Goal: Task Accomplishment & Management: Use online tool/utility

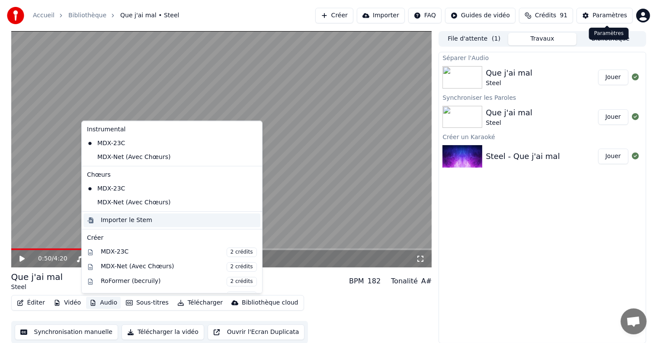
click at [139, 220] on div "Importer le Stem" at bounding box center [126, 220] width 51 height 9
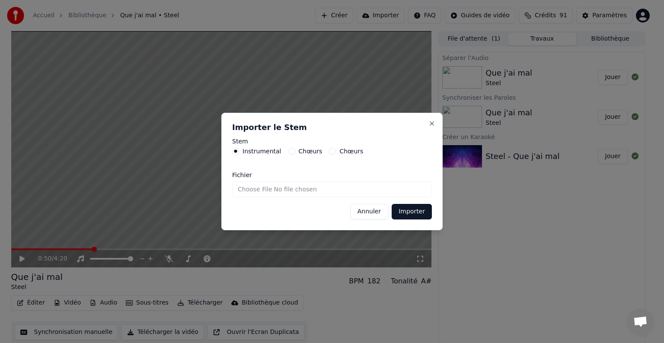
click at [291, 151] on div "Chœurs" at bounding box center [305, 151] width 34 height 7
click at [288, 152] on button "Chœurs" at bounding box center [291, 151] width 7 height 7
click at [258, 191] on input "Fichier" at bounding box center [332, 190] width 200 height 16
type input "**********"
click at [405, 214] on button "Importer" at bounding box center [412, 212] width 40 height 16
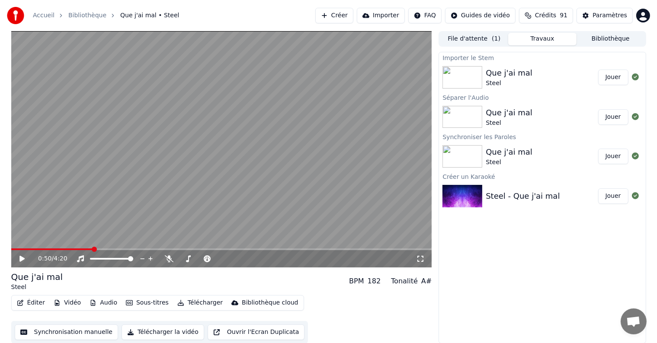
click at [607, 80] on button "Jouer" at bounding box center [613, 78] width 30 height 16
click at [36, 253] on div "0:25 / 4:20" at bounding box center [221, 258] width 421 height 17
click at [35, 249] on span at bounding box center [23, 250] width 24 height 2
click at [32, 250] on span at bounding box center [21, 250] width 21 height 2
click at [28, 249] on span at bounding box center [20, 250] width 18 height 2
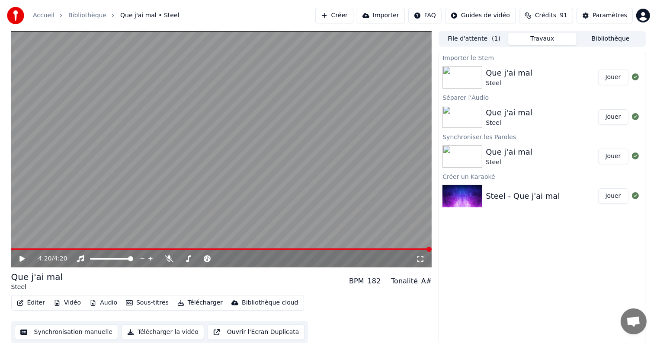
click at [143, 334] on button "Télécharger la vidéo" at bounding box center [162, 333] width 83 height 16
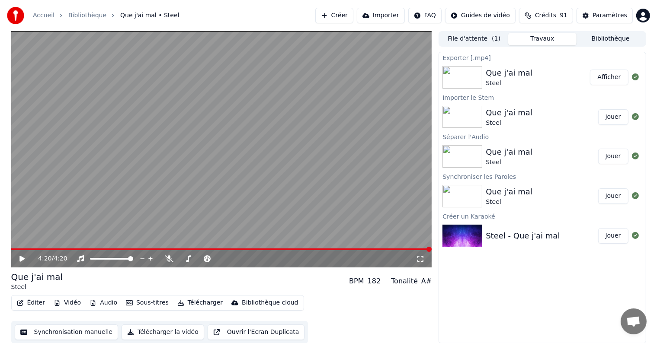
click at [612, 80] on button "Afficher" at bounding box center [609, 78] width 38 height 16
click at [349, 15] on button "Créer" at bounding box center [334, 16] width 38 height 16
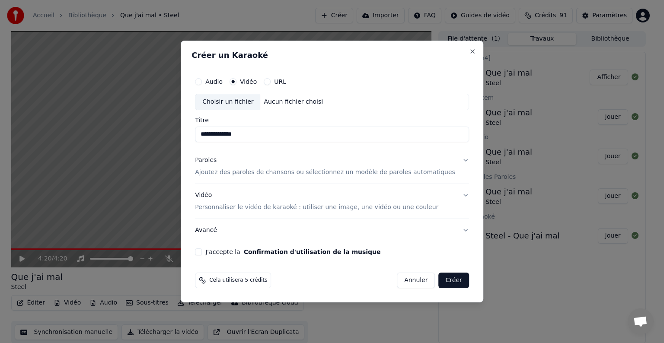
click at [250, 102] on div "Choisir un fichier" at bounding box center [227, 102] width 65 height 16
click at [252, 105] on div "Choisir un fichier" at bounding box center [227, 102] width 65 height 16
type input "****"
click at [263, 173] on p "Ajoutez des paroles de chansons ou sélectionnez un modèle de paroles automatiqu…" at bounding box center [325, 172] width 260 height 9
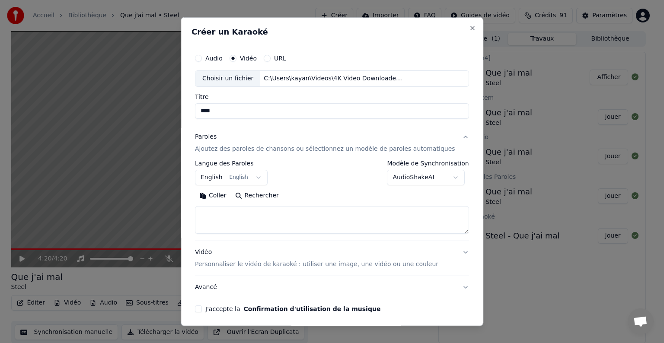
click at [249, 213] on textarea at bounding box center [332, 220] width 274 height 28
paste textarea "**********"
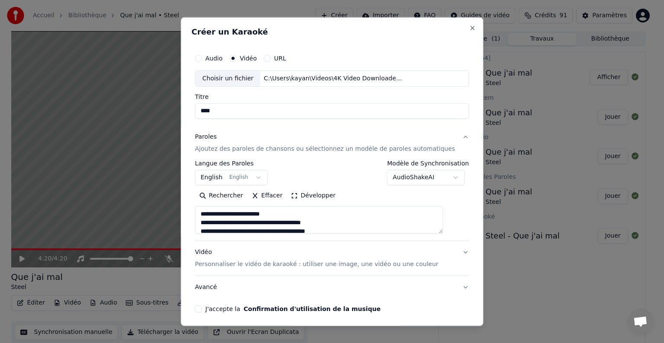
scroll to position [486, 0]
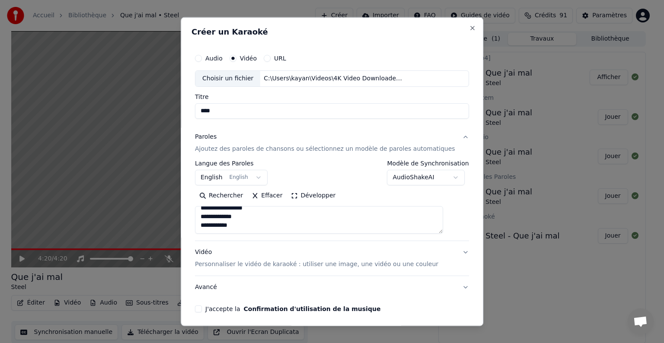
click at [296, 193] on button "Développer" at bounding box center [313, 196] width 53 height 14
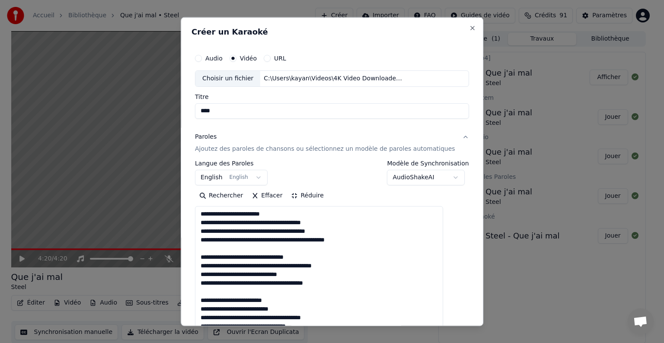
scroll to position [0, 0]
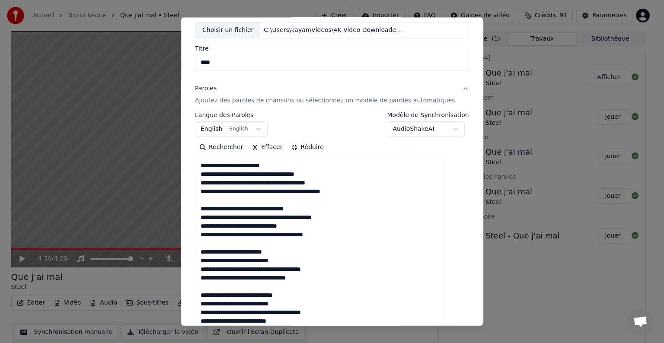
scroll to position [48, 0]
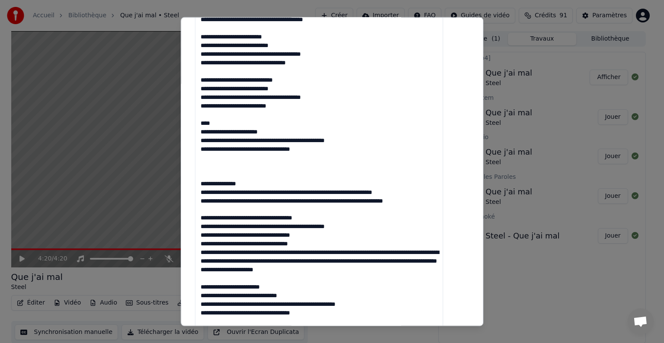
scroll to position [272, 0]
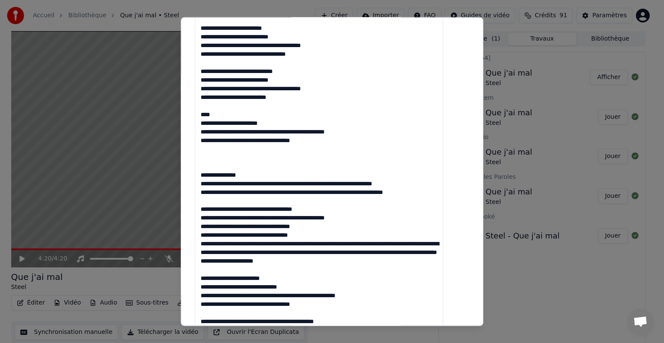
click at [222, 167] on textarea at bounding box center [319, 192] width 248 height 516
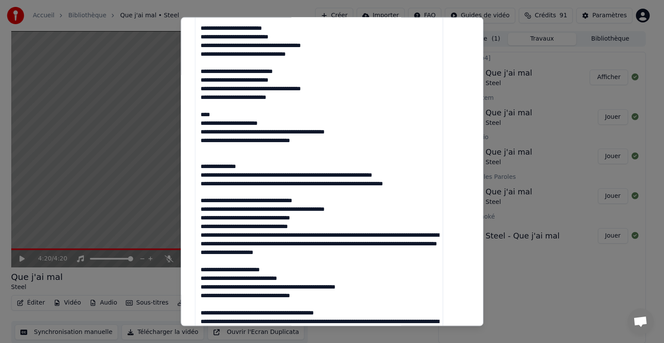
scroll to position [273, 0]
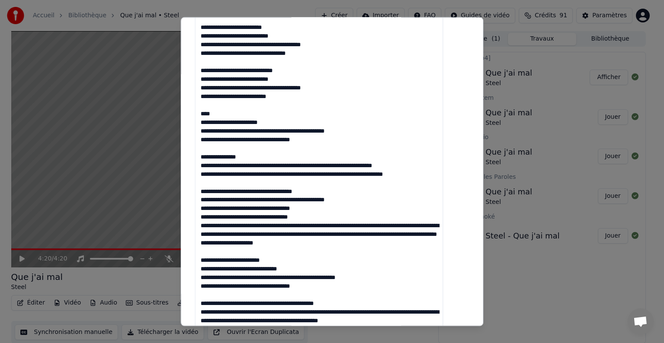
click at [252, 165] on textarea at bounding box center [319, 191] width 248 height 516
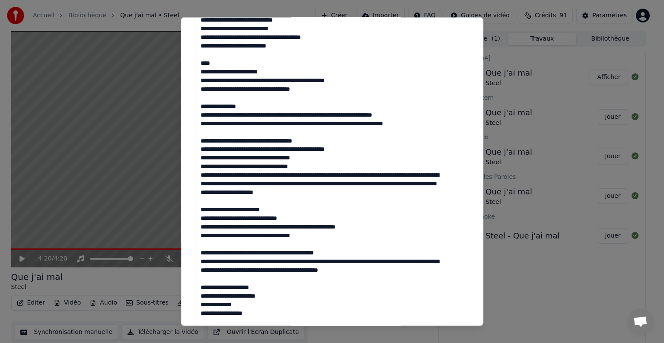
scroll to position [325, 0]
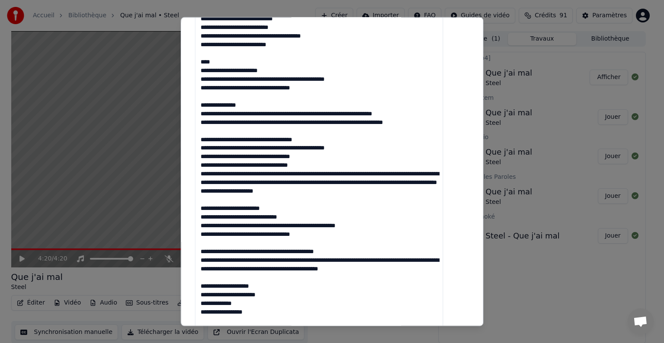
click at [263, 140] on textarea at bounding box center [319, 139] width 248 height 516
click at [229, 156] on textarea at bounding box center [319, 139] width 248 height 516
click at [242, 156] on textarea at bounding box center [319, 139] width 248 height 516
click at [229, 147] on textarea at bounding box center [319, 139] width 248 height 516
click at [254, 148] on textarea at bounding box center [319, 139] width 248 height 516
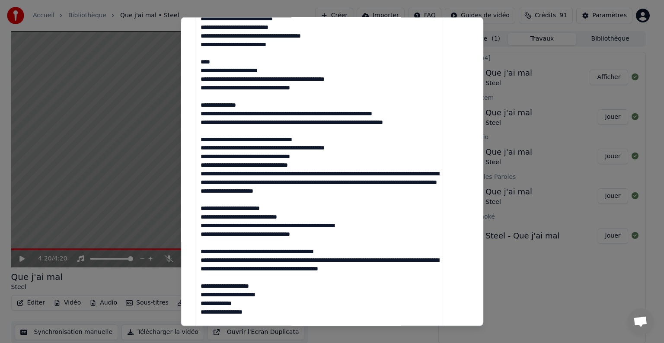
click at [268, 147] on textarea at bounding box center [319, 139] width 248 height 516
click at [276, 149] on textarea at bounding box center [319, 139] width 248 height 516
click at [226, 140] on textarea at bounding box center [319, 139] width 248 height 516
click at [244, 140] on textarea at bounding box center [319, 139] width 248 height 516
click at [252, 138] on textarea at bounding box center [319, 139] width 248 height 516
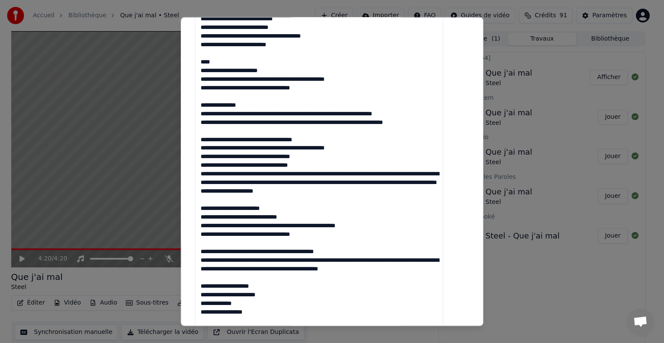
click at [220, 114] on textarea at bounding box center [319, 139] width 248 height 516
click at [228, 114] on textarea at bounding box center [319, 139] width 248 height 516
click at [235, 114] on textarea at bounding box center [319, 139] width 248 height 516
click at [251, 147] on textarea at bounding box center [319, 139] width 248 height 516
click at [221, 161] on textarea at bounding box center [319, 139] width 248 height 516
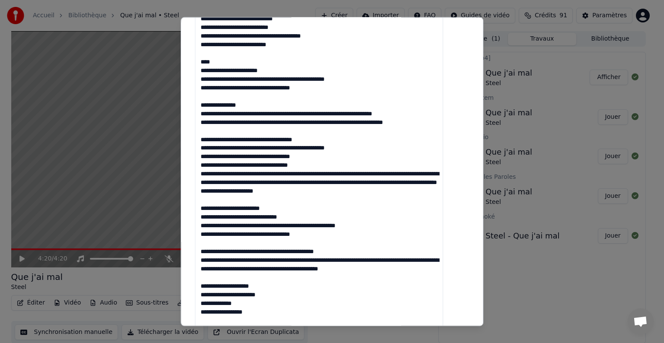
click at [221, 155] on textarea at bounding box center [319, 139] width 248 height 516
click at [254, 157] on textarea at bounding box center [319, 139] width 248 height 516
click at [296, 156] on textarea at bounding box center [319, 139] width 248 height 516
click at [220, 167] on textarea at bounding box center [319, 139] width 248 height 516
click at [235, 164] on textarea at bounding box center [319, 139] width 248 height 516
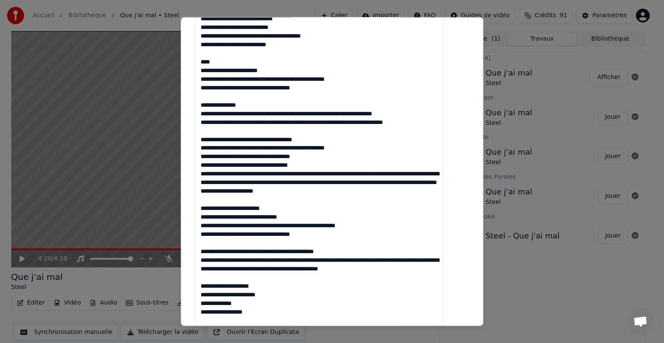
click at [243, 166] on textarea at bounding box center [319, 139] width 248 height 516
click at [267, 165] on textarea at bounding box center [319, 139] width 248 height 516
click at [227, 175] on textarea at bounding box center [319, 139] width 248 height 516
click at [235, 175] on textarea at bounding box center [319, 139] width 248 height 516
click at [231, 173] on textarea at bounding box center [319, 139] width 248 height 516
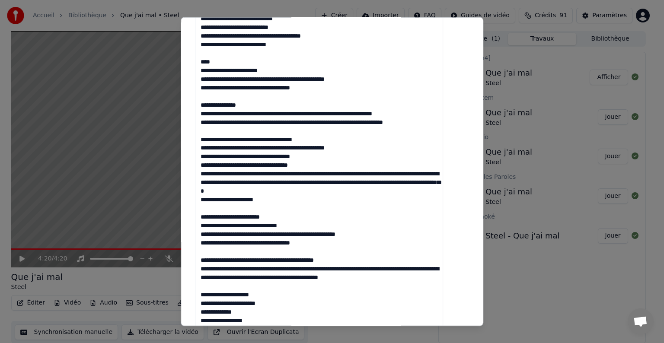
click at [250, 174] on textarea at bounding box center [319, 139] width 248 height 516
click at [271, 172] on textarea at bounding box center [319, 139] width 248 height 516
click at [242, 185] on textarea at bounding box center [319, 139] width 248 height 516
click at [240, 179] on textarea at bounding box center [319, 139] width 248 height 516
click at [252, 182] on textarea at bounding box center [319, 139] width 248 height 516
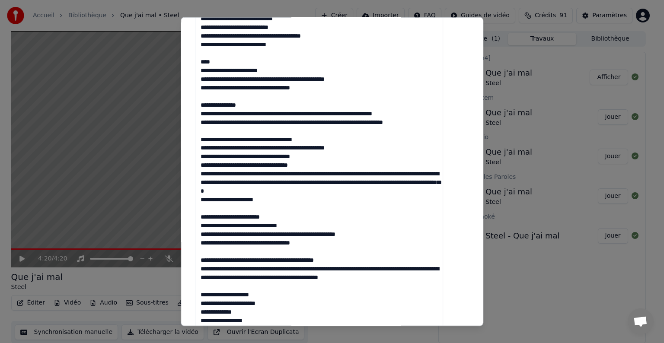
click at [259, 182] on textarea at bounding box center [319, 139] width 248 height 516
click at [237, 189] on textarea at bounding box center [319, 139] width 248 height 516
click at [228, 199] on textarea at bounding box center [319, 139] width 248 height 516
click at [237, 199] on textarea at bounding box center [319, 139] width 248 height 516
click at [258, 199] on textarea at bounding box center [319, 139] width 248 height 516
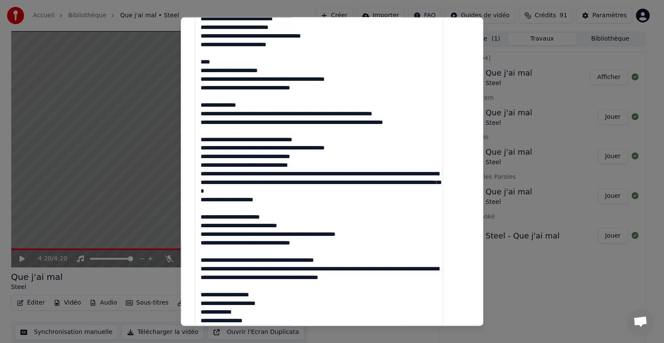
click at [246, 199] on textarea at bounding box center [319, 139] width 248 height 516
click at [272, 201] on textarea at bounding box center [319, 139] width 248 height 516
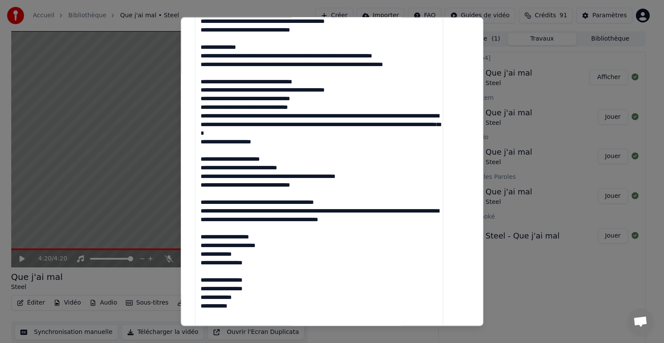
scroll to position [384, 0]
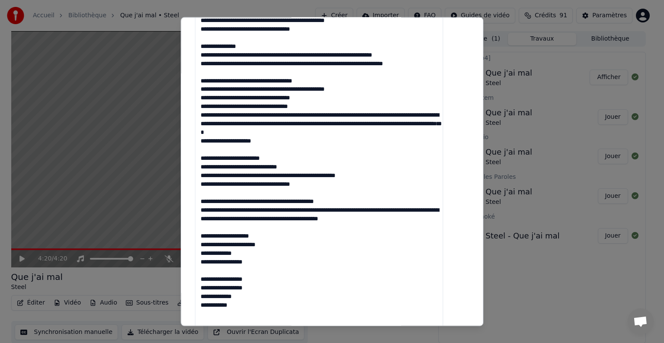
click at [269, 177] on textarea at bounding box center [319, 80] width 248 height 516
click at [224, 184] on textarea at bounding box center [319, 80] width 248 height 516
click at [220, 212] on textarea at bounding box center [319, 80] width 248 height 516
click at [236, 210] on textarea at bounding box center [319, 80] width 248 height 516
click at [286, 212] on textarea at bounding box center [319, 80] width 248 height 516
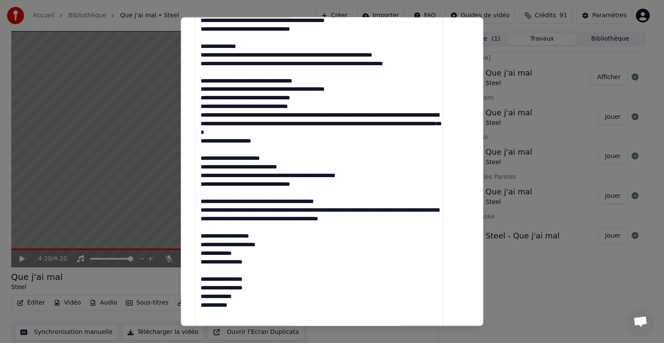
click at [211, 220] on textarea at bounding box center [319, 80] width 248 height 516
click at [387, 210] on textarea at bounding box center [319, 80] width 248 height 516
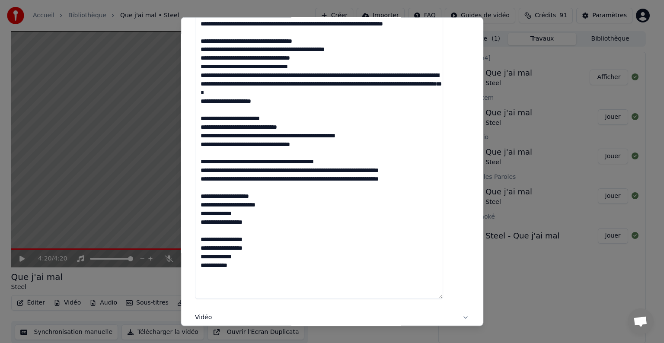
scroll to position [423, 0]
click at [344, 178] on textarea at bounding box center [319, 41] width 248 height 516
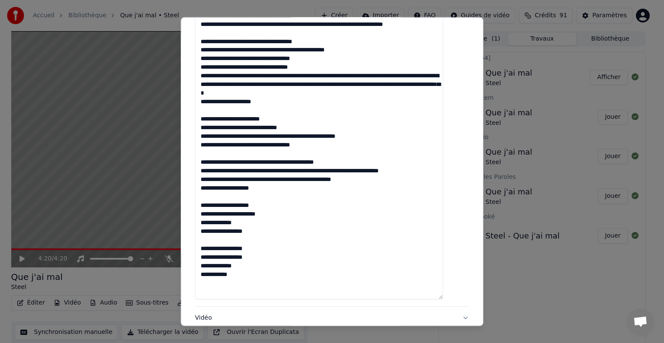
click at [282, 182] on textarea at bounding box center [319, 41] width 248 height 516
click at [219, 188] on textarea at bounding box center [319, 41] width 248 height 516
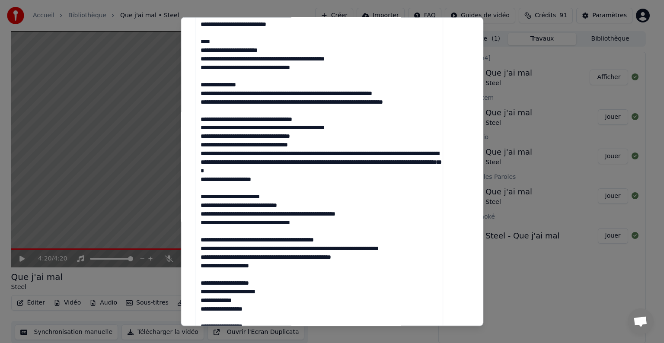
scroll to position [343, 0]
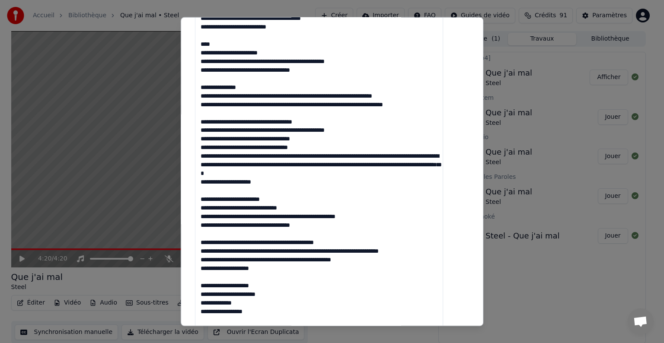
click at [325, 164] on textarea at bounding box center [319, 121] width 248 height 516
click at [351, 104] on textarea at bounding box center [319, 121] width 248 height 516
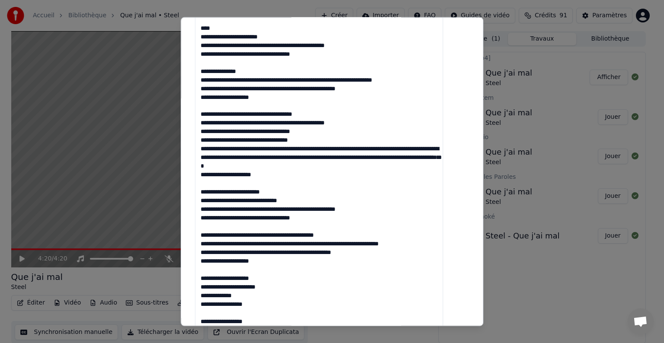
scroll to position [357, 0]
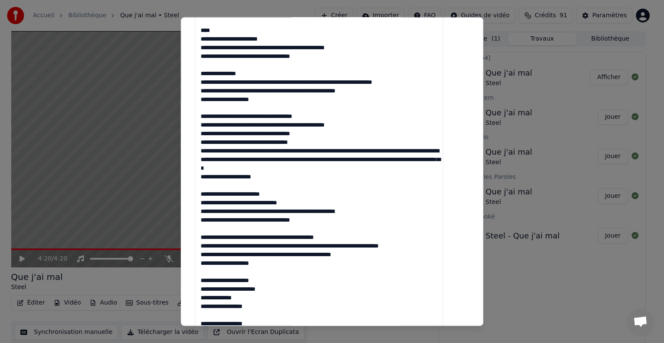
click at [221, 99] on textarea at bounding box center [319, 108] width 248 height 516
click at [386, 150] on textarea at bounding box center [319, 108] width 248 height 516
click at [230, 161] on textarea at bounding box center [319, 108] width 248 height 516
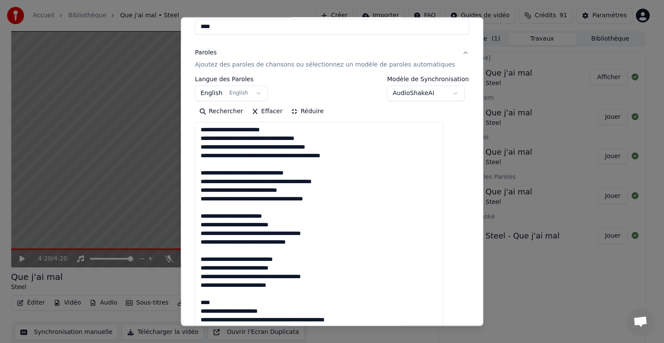
scroll to position [36, 0]
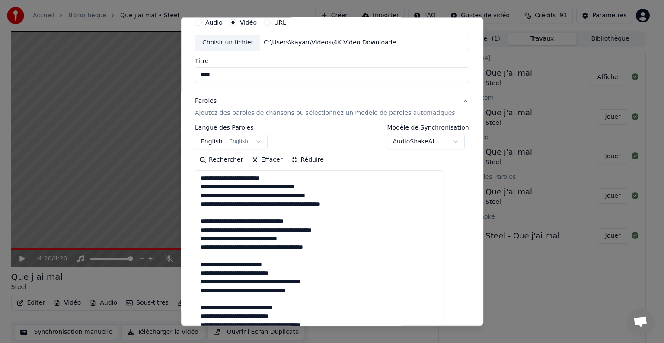
type textarea "**********"
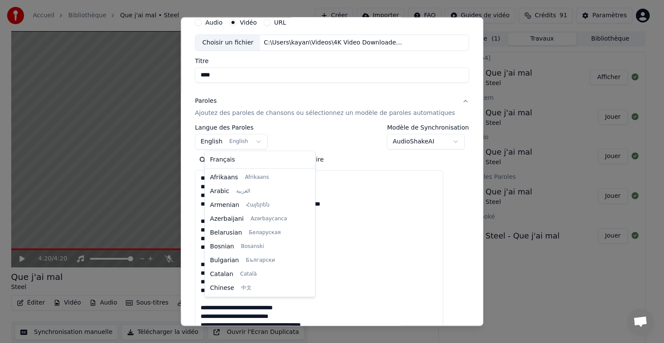
click at [265, 140] on body "**********" at bounding box center [328, 171] width 657 height 343
select select "**"
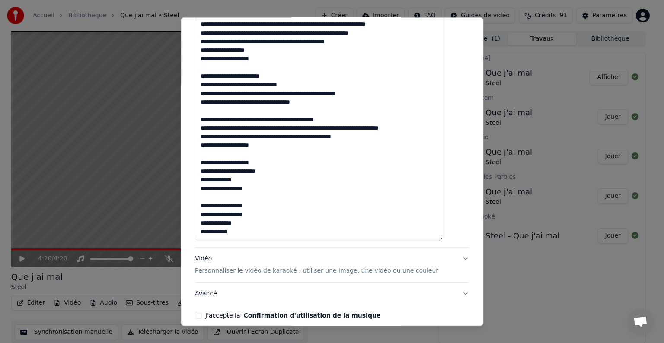
scroll to position [522, 0]
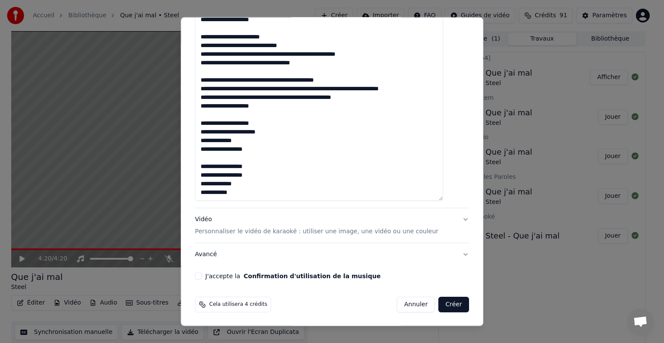
click at [449, 217] on button "Vidéo Personnaliser le vidéo de karaoké : utiliser une image, une vidéo ou une …" at bounding box center [332, 225] width 274 height 35
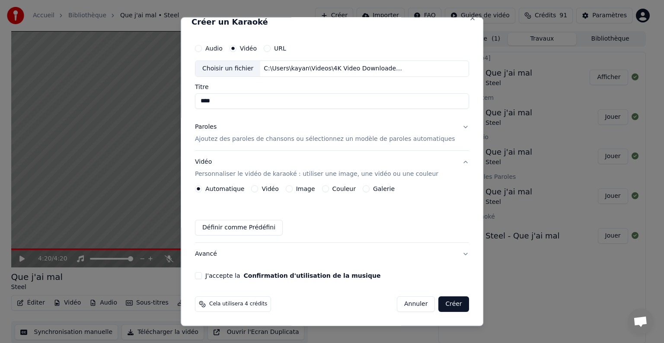
scroll to position [10, 0]
click at [447, 161] on button "Vidéo Personnaliser le vidéo de karaoké : utiliser une image, une vidéo ou une …" at bounding box center [332, 168] width 274 height 35
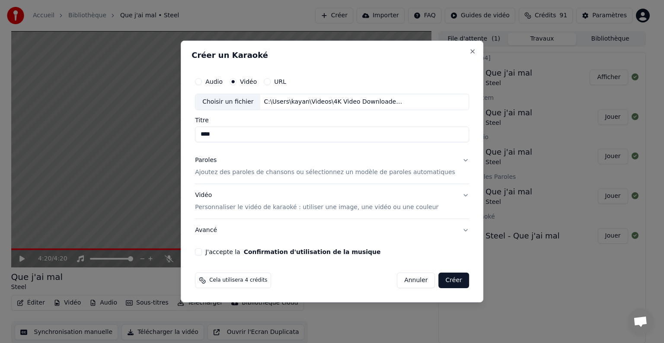
click at [455, 158] on button "Paroles Ajoutez des paroles de chansons ou sélectionnez un modèle de paroles au…" at bounding box center [332, 166] width 274 height 35
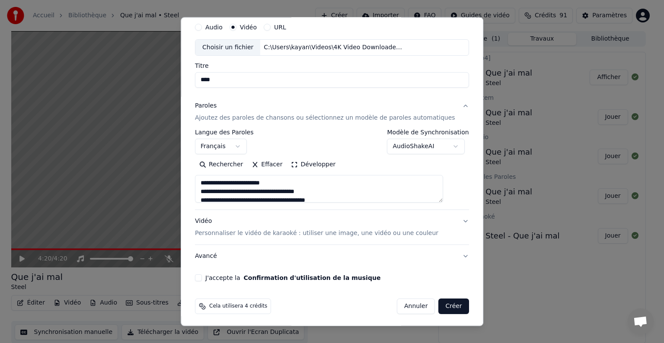
scroll to position [33, 0]
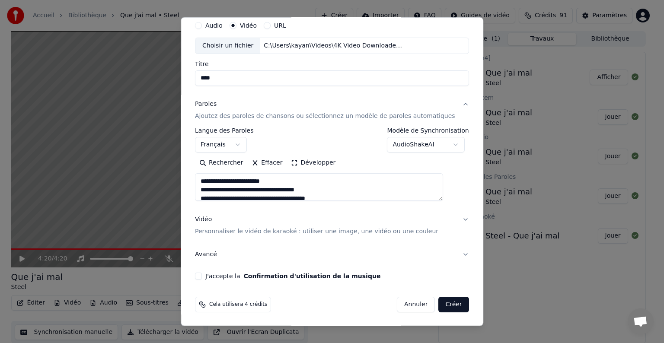
click at [202, 278] on button "J'accepte la Confirmation d'utilisation de la musique" at bounding box center [198, 276] width 7 height 7
click at [439, 304] on button "Créer" at bounding box center [454, 305] width 30 height 16
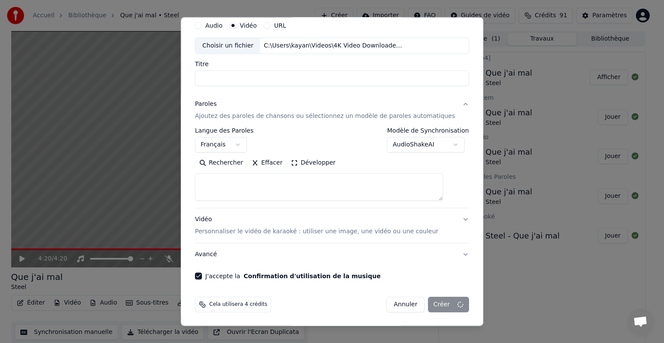
select select
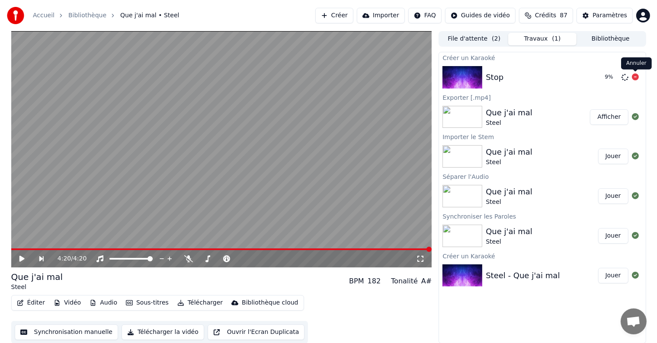
click at [634, 78] on icon at bounding box center [634, 76] width 7 height 7
click at [633, 78] on icon at bounding box center [634, 76] width 7 height 7
click at [493, 76] on div "Stop" at bounding box center [494, 77] width 18 height 12
click at [479, 71] on img at bounding box center [462, 77] width 40 height 22
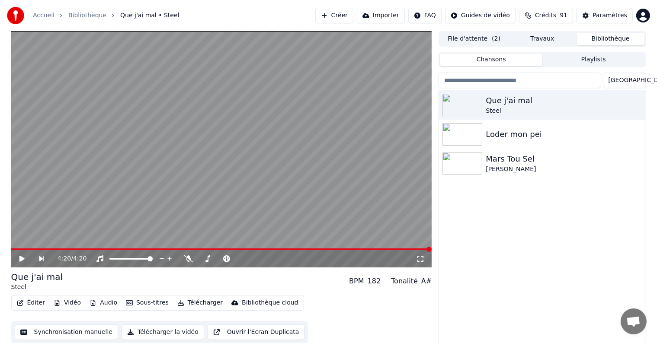
click at [595, 33] on button "Bibliothèque" at bounding box center [610, 39] width 68 height 13
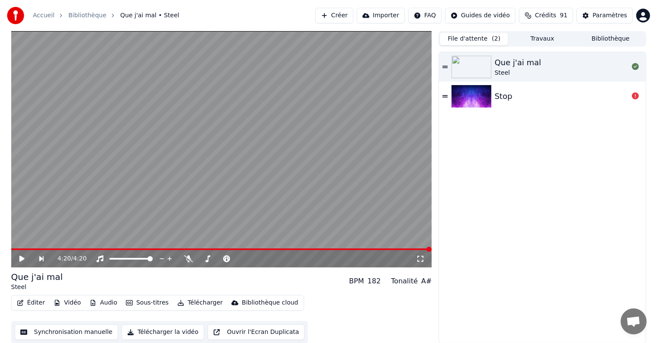
click at [476, 41] on button "File d'attente ( 2 )" at bounding box center [474, 39] width 68 height 13
click at [502, 104] on div "Stop" at bounding box center [542, 96] width 206 height 29
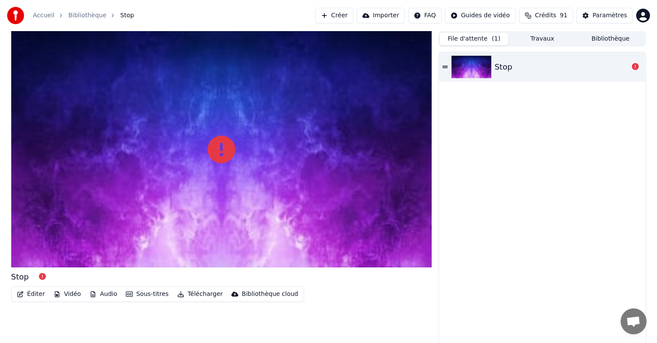
click at [445, 65] on icon at bounding box center [444, 67] width 5 height 6
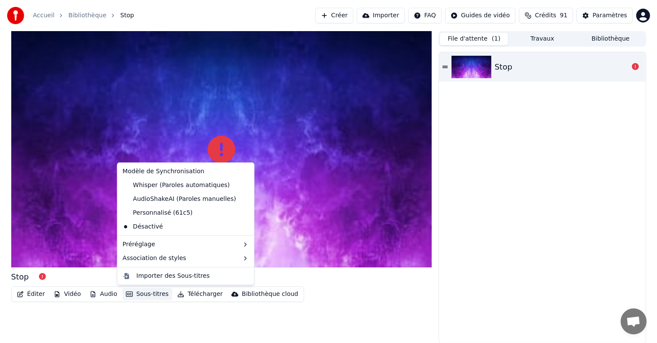
click at [149, 294] on button "Sous-titres" at bounding box center [147, 294] width 50 height 12
click at [152, 201] on div "AudioShakeAI (Paroles manuelles)" at bounding box center [179, 199] width 120 height 14
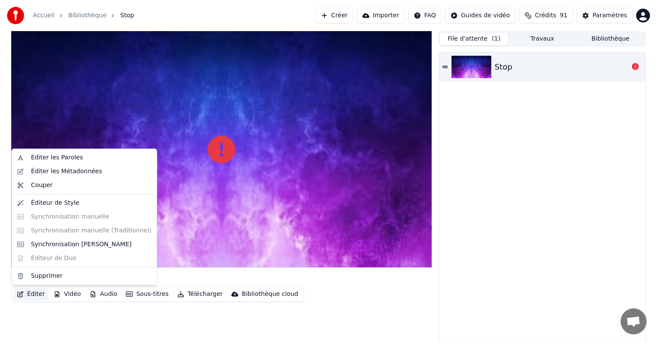
click at [30, 291] on button "Éditer" at bounding box center [30, 294] width 35 height 12
click at [52, 158] on div "Éditer les Paroles" at bounding box center [57, 157] width 52 height 9
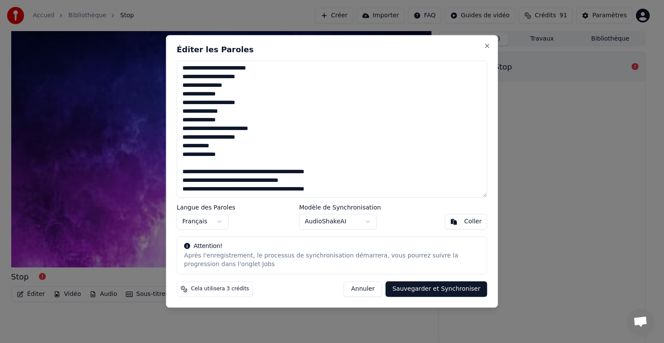
scroll to position [561, 0]
click at [376, 289] on button "Annuler" at bounding box center [363, 290] width 38 height 16
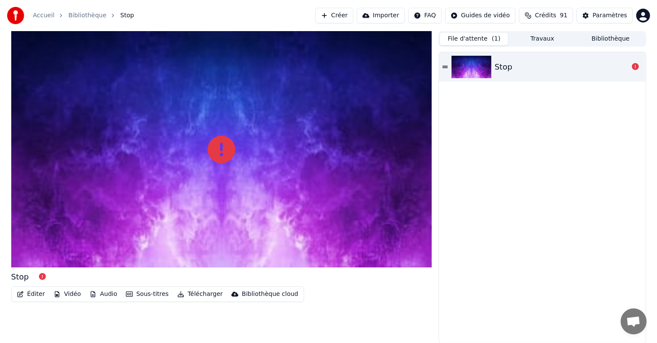
click at [507, 70] on div "Stop" at bounding box center [503, 67] width 18 height 12
click at [445, 69] on icon at bounding box center [444, 67] width 5 height 6
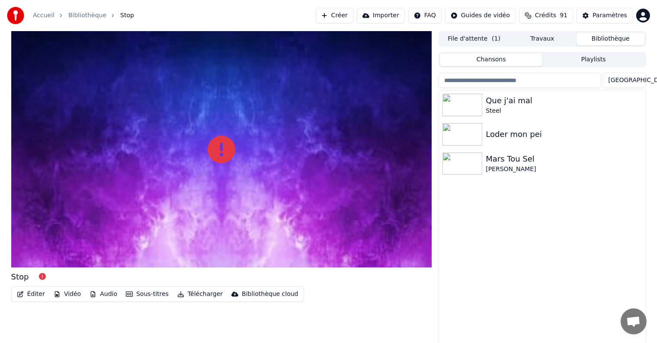
click at [590, 36] on button "Bibliothèque" at bounding box center [610, 39] width 68 height 13
click at [543, 46] on div "File d'attente ( 1 ) Travaux Bibliothèque" at bounding box center [541, 39] width 207 height 16
click at [543, 44] on button "Travaux" at bounding box center [542, 39] width 68 height 13
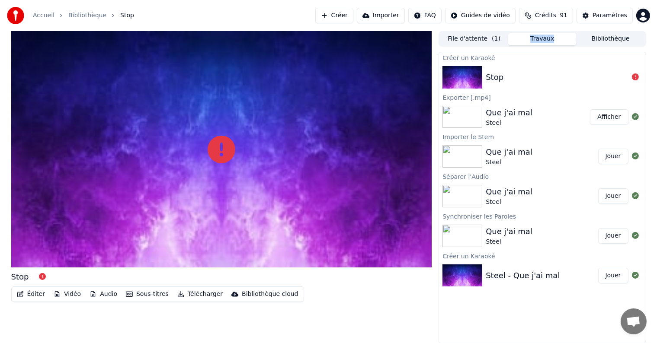
click at [491, 74] on div "Stop" at bounding box center [494, 77] width 18 height 12
click at [635, 76] on icon at bounding box center [634, 76] width 7 height 7
click at [472, 61] on div "Créer un Karaoké" at bounding box center [542, 57] width 206 height 10
click at [475, 57] on div "Créer un Karaoké" at bounding box center [542, 57] width 206 height 10
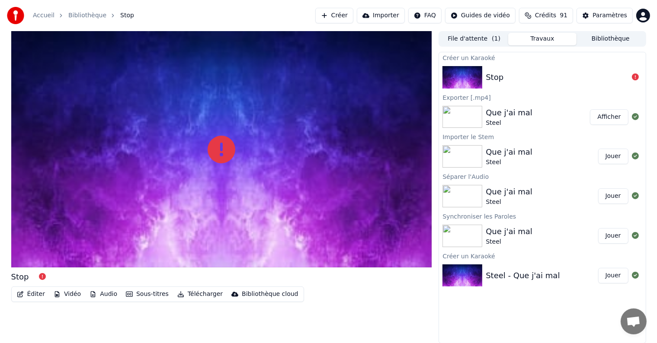
click at [76, 19] on link "Bibliothèque" at bounding box center [87, 15] width 38 height 9
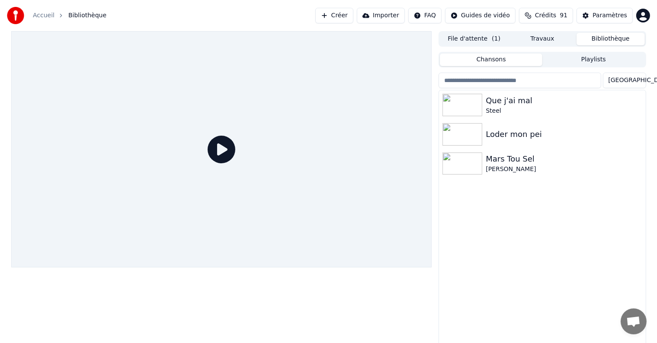
click at [616, 38] on button "Bibliothèque" at bounding box center [610, 39] width 68 height 13
click at [623, 81] on html "Accueil Bibliothèque Créer Importer FAQ Guides de vidéo Crédits 91 Paramètres F…" at bounding box center [332, 171] width 664 height 343
click at [472, 40] on html "Accueil Bibliothèque Créer Importer FAQ Guides de vidéo Crédits 91 Paramètres F…" at bounding box center [328, 171] width 657 height 343
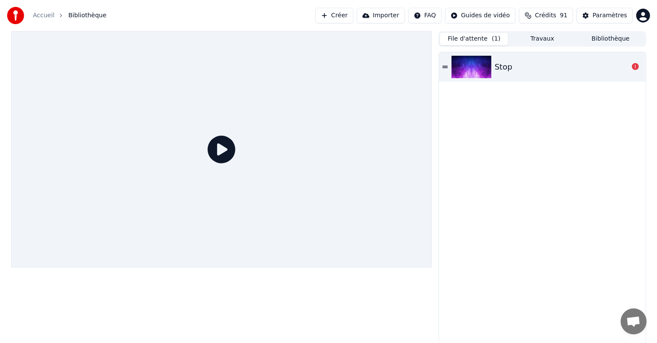
click at [476, 38] on button "File d'attente ( 1 )" at bounding box center [474, 39] width 68 height 13
click at [634, 64] on icon at bounding box center [634, 66] width 7 height 7
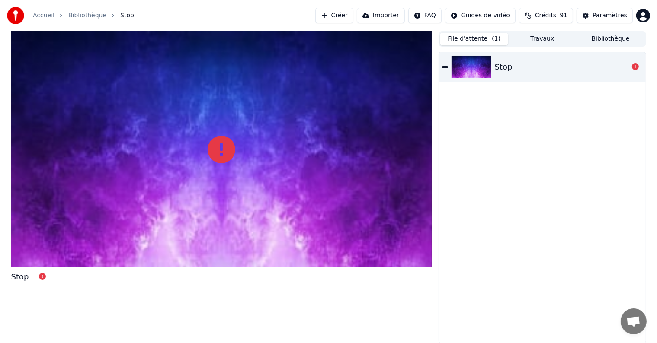
click at [634, 64] on icon at bounding box center [634, 66] width 7 height 7
click at [231, 148] on icon at bounding box center [221, 150] width 28 height 28
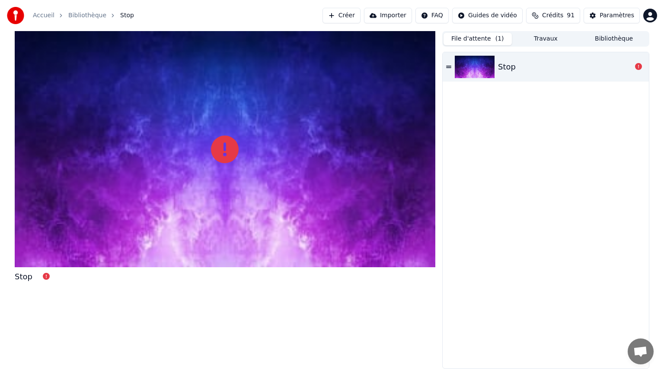
click at [251, 210] on div at bounding box center [225, 149] width 421 height 236
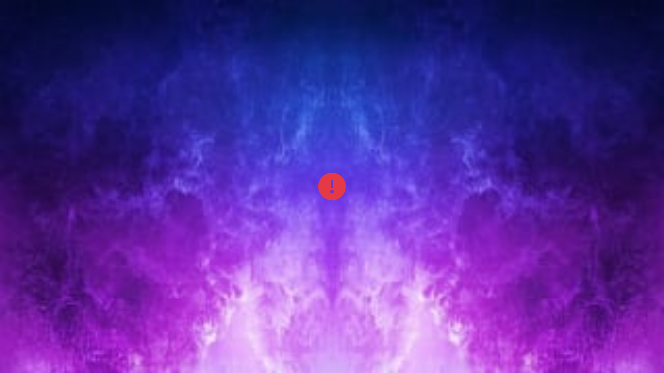
click at [251, 210] on div at bounding box center [332, 186] width 664 height 373
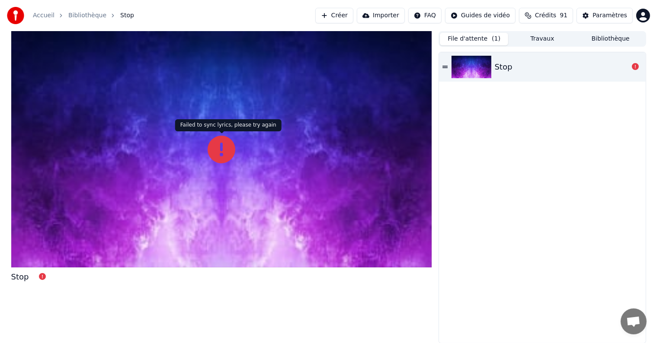
click at [222, 152] on icon at bounding box center [221, 150] width 28 height 28
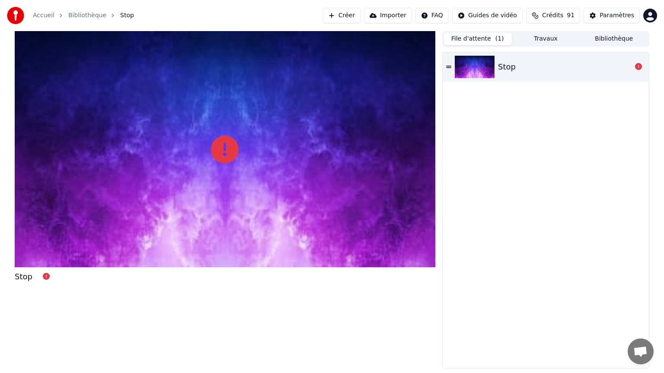
click at [222, 162] on div at bounding box center [225, 149] width 421 height 236
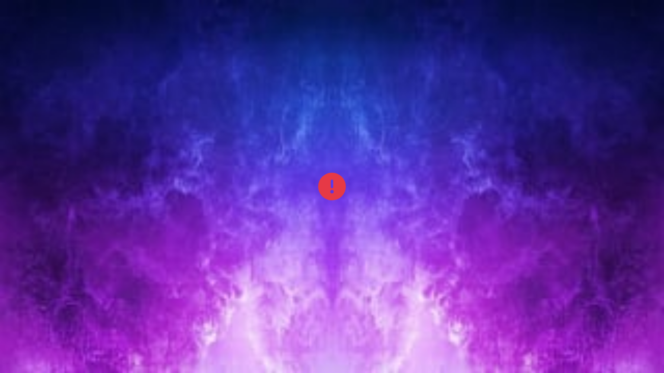
click at [222, 162] on div at bounding box center [332, 186] width 664 height 373
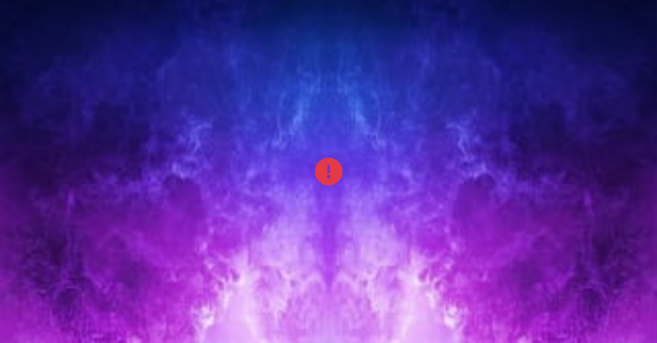
click at [19, 47] on div "Stop" at bounding box center [20, 41] width 18 height 12
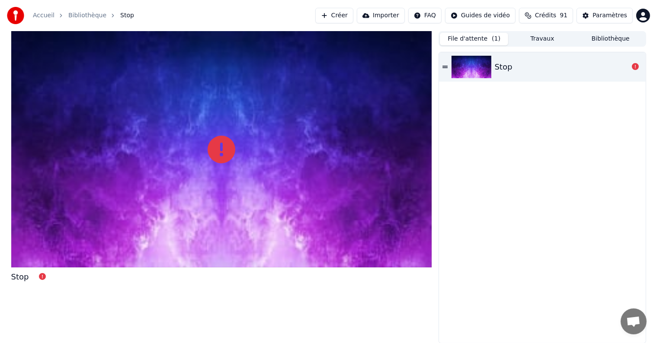
click at [50, 16] on link "Accueil" at bounding box center [44, 15] width 22 height 9
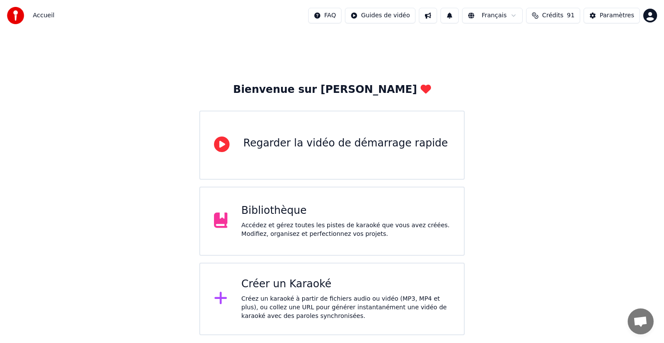
click at [283, 290] on div "Créer un Karaoké" at bounding box center [345, 284] width 209 height 14
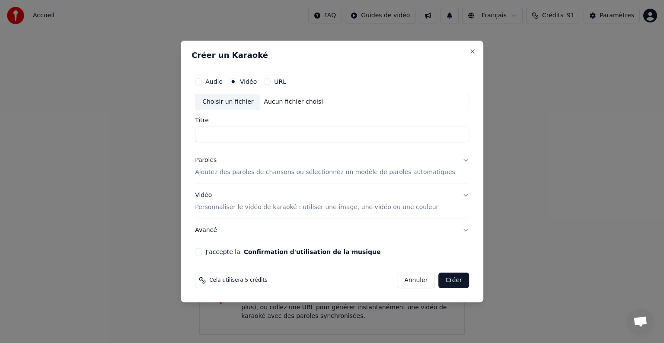
click at [251, 172] on p "Ajoutez des paroles de chansons ou sélectionnez un modèle de paroles automatiqu…" at bounding box center [325, 172] width 260 height 9
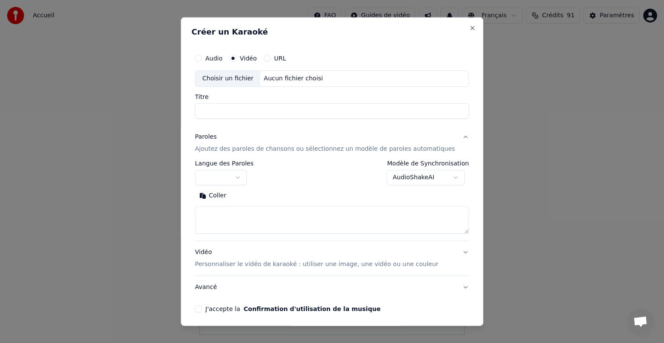
click at [341, 179] on div "**********" at bounding box center [332, 172] width 274 height 25
click at [231, 215] on textarea at bounding box center [332, 220] width 274 height 28
paste textarea "**********"
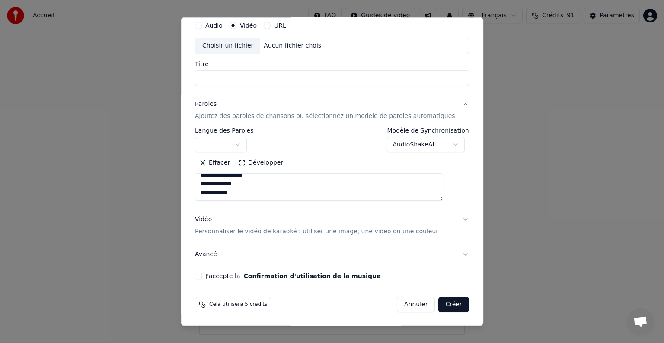
scroll to position [498, 0]
type textarea "**********"
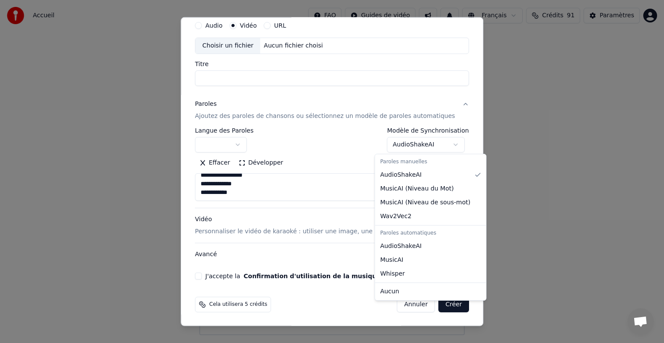
click at [424, 142] on body "**********" at bounding box center [332, 167] width 664 height 335
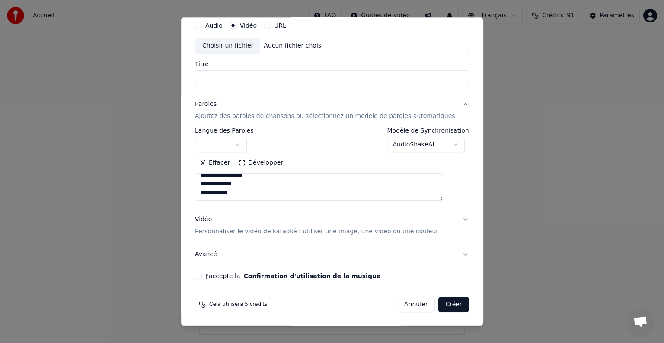
click at [246, 148] on body "**********" at bounding box center [332, 167] width 664 height 335
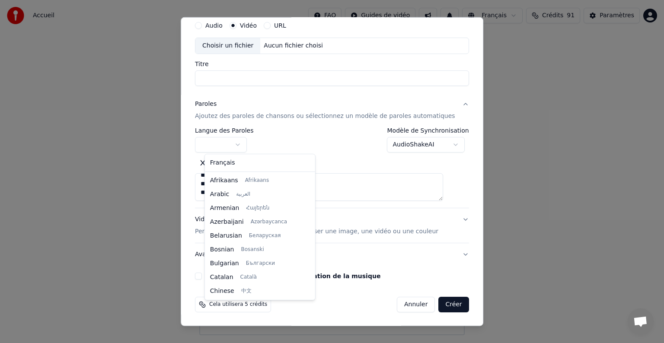
click at [246, 144] on body "**********" at bounding box center [332, 167] width 664 height 335
select select "**"
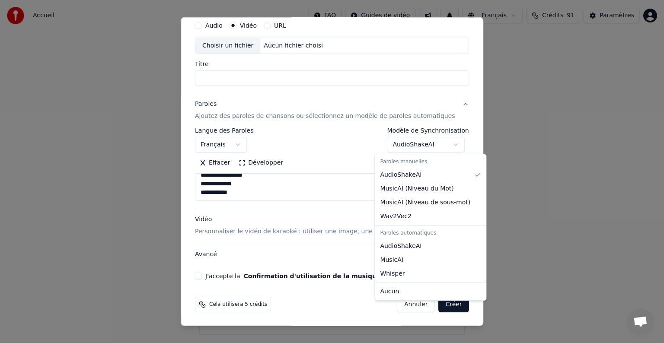
click at [401, 147] on body "**********" at bounding box center [332, 167] width 664 height 335
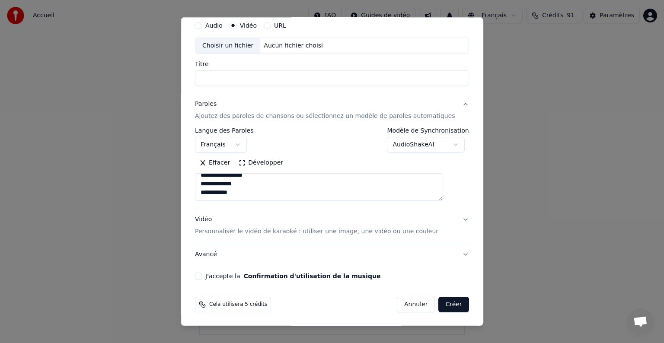
click at [196, 280] on body "**********" at bounding box center [332, 167] width 664 height 335
click at [251, 161] on button "Développer" at bounding box center [260, 163] width 53 height 14
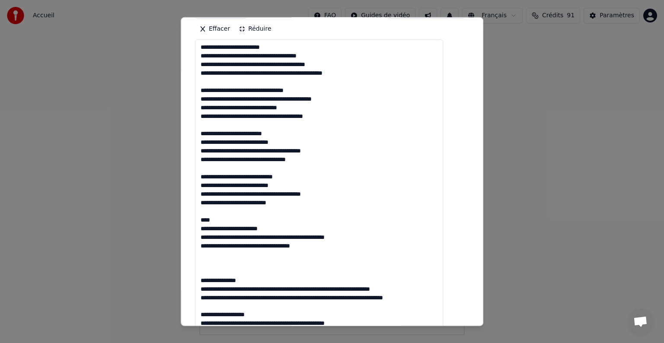
scroll to position [168, 0]
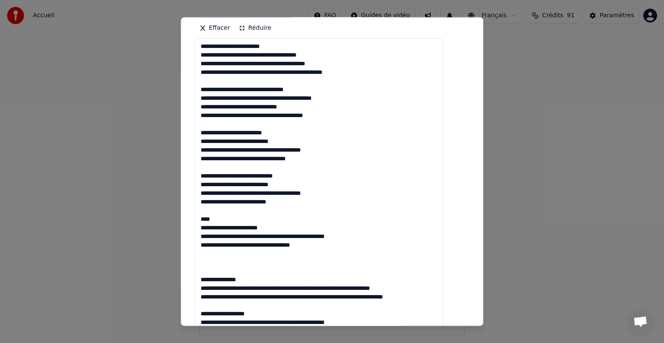
click at [226, 185] on textarea at bounding box center [319, 300] width 248 height 525
click at [226, 141] on textarea at bounding box center [319, 300] width 248 height 525
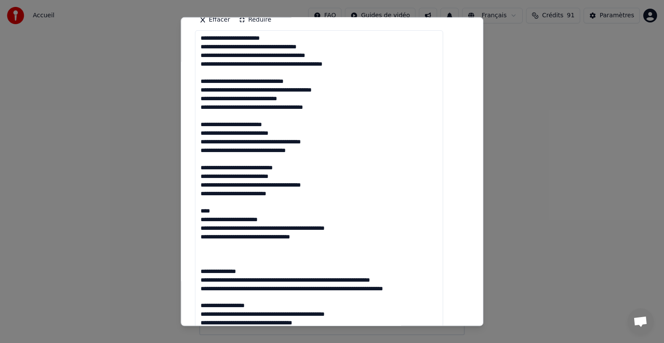
click at [304, 107] on textarea at bounding box center [319, 292] width 248 height 525
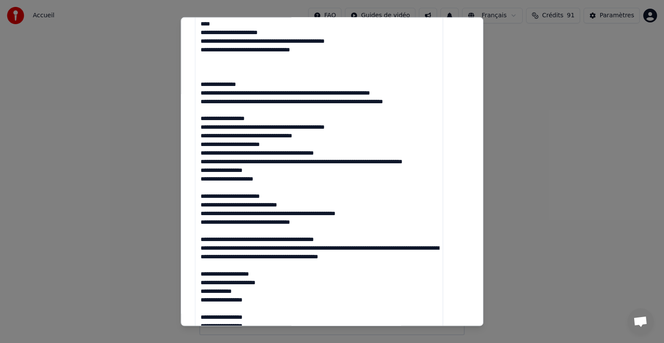
scroll to position [365, 0]
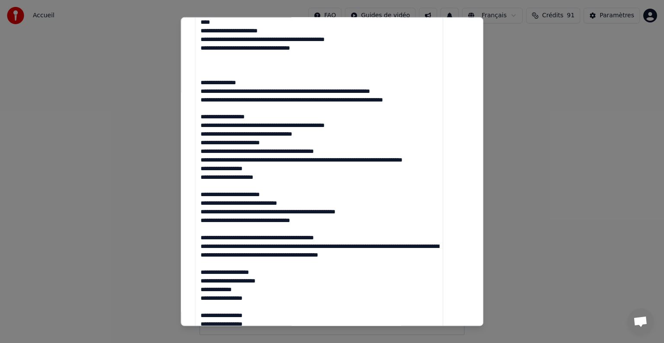
click at [226, 74] on textarea at bounding box center [319, 103] width 248 height 525
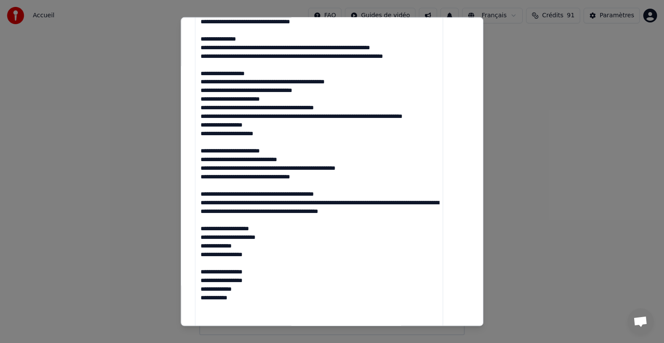
scroll to position [392, 0]
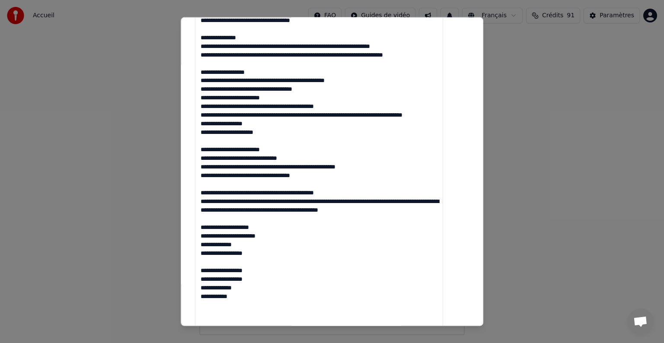
click at [233, 91] on textarea at bounding box center [319, 76] width 248 height 525
click at [363, 112] on textarea at bounding box center [319, 76] width 248 height 525
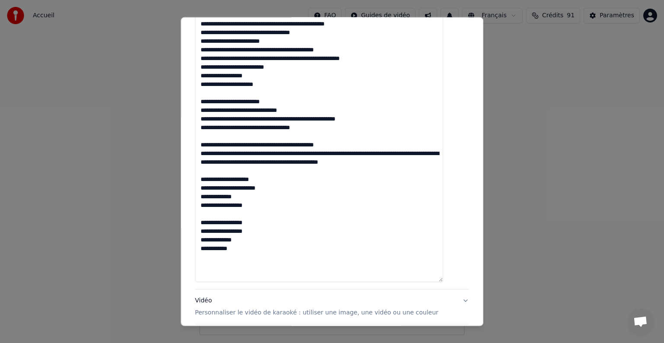
scroll to position [450, 0]
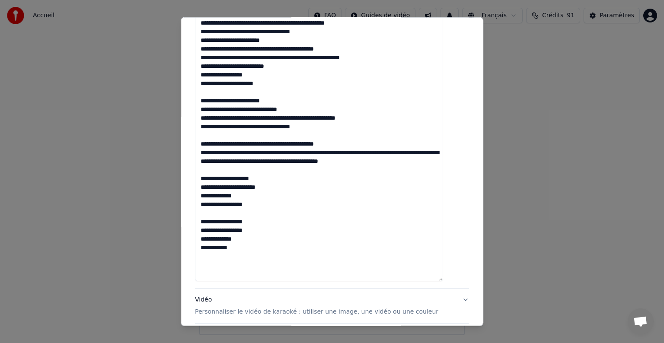
click at [258, 153] on textarea at bounding box center [319, 18] width 248 height 525
click at [290, 154] on textarea at bounding box center [319, 18] width 248 height 525
click at [391, 148] on textarea at bounding box center [319, 18] width 248 height 525
click at [347, 162] on textarea at bounding box center [319, 18] width 248 height 525
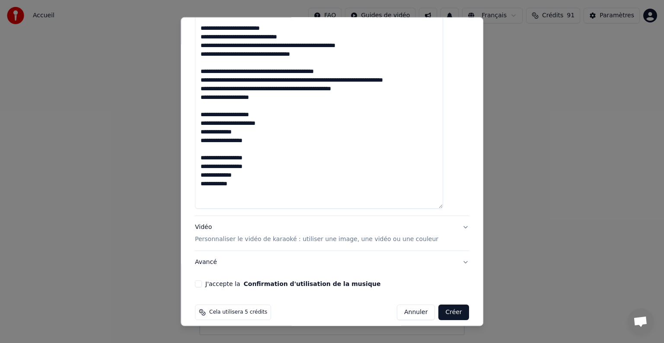
scroll to position [530, 0]
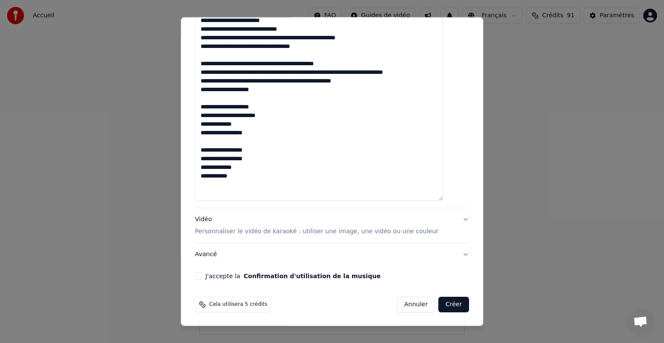
type textarea "**********"
click at [440, 305] on button "Créer" at bounding box center [454, 305] width 30 height 16
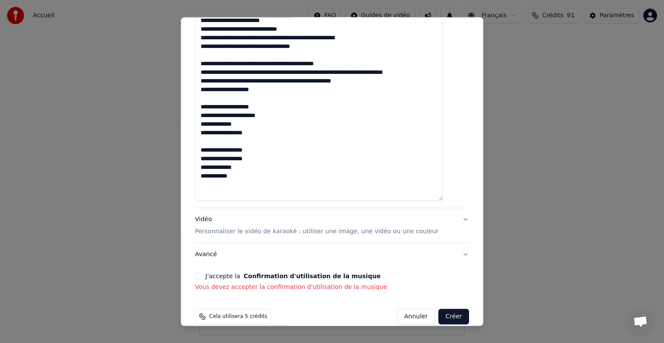
click at [202, 277] on button "J'accepte la Confirmation d'utilisation de la musique" at bounding box center [198, 276] width 7 height 7
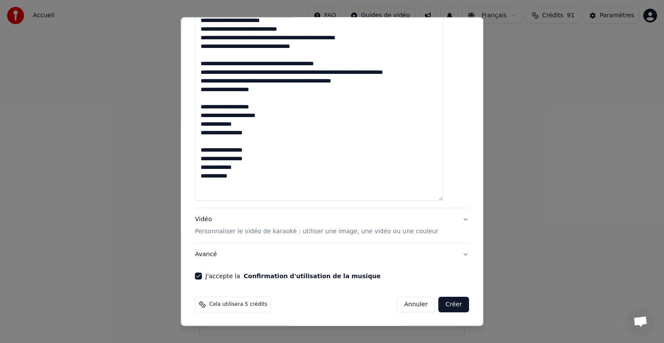
click at [439, 301] on button "Créer" at bounding box center [454, 305] width 30 height 16
click at [439, 306] on button "Créer" at bounding box center [454, 305] width 30 height 16
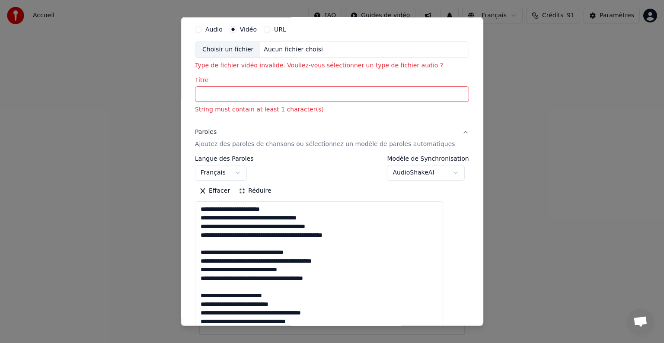
scroll to position [0, 0]
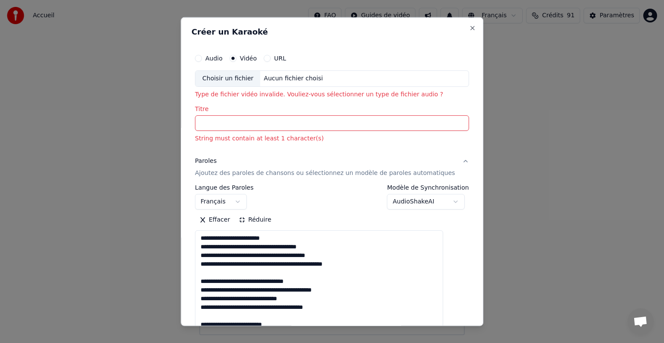
click at [292, 127] on input "Titre" at bounding box center [332, 123] width 274 height 16
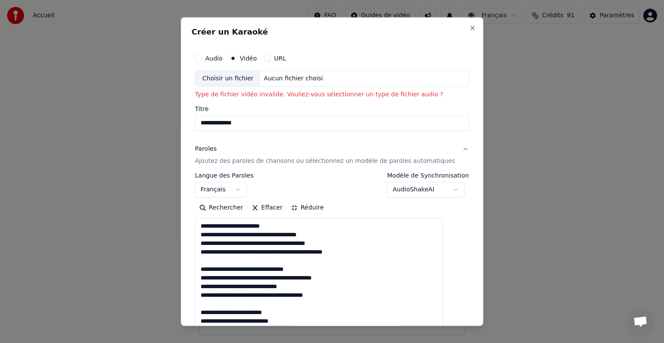
click at [250, 81] on div "Choisir un fichier" at bounding box center [227, 79] width 65 height 16
type input "****"
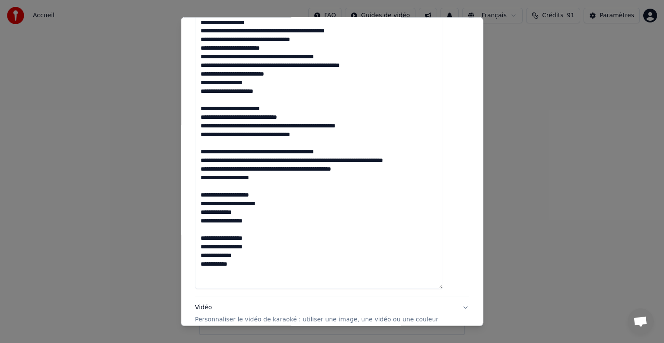
scroll to position [443, 0]
click at [264, 267] on textarea at bounding box center [319, 26] width 248 height 525
click at [361, 232] on textarea at bounding box center [319, 26] width 248 height 525
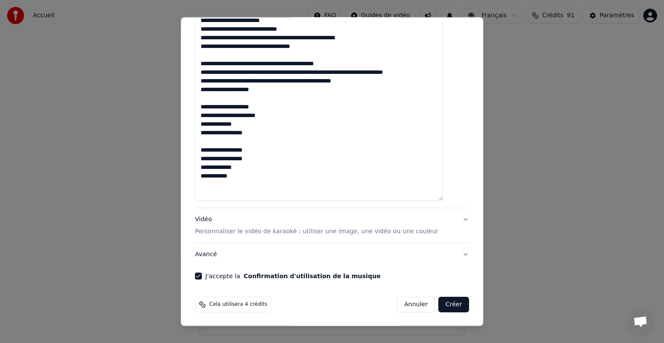
click at [439, 301] on button "Créer" at bounding box center [454, 305] width 30 height 16
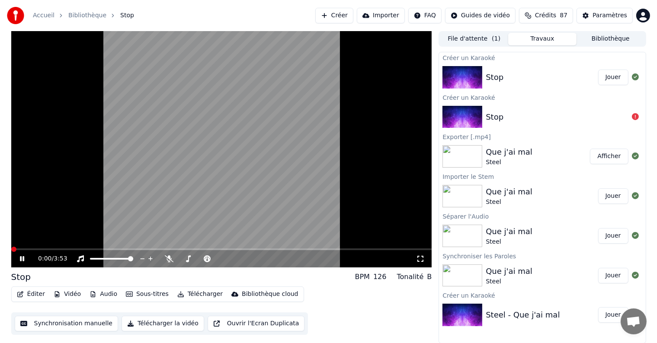
click at [11, 247] on span at bounding box center [13, 249] width 5 height 5
click at [191, 191] on video at bounding box center [221, 149] width 421 height 236
click at [33, 292] on button "Éditer" at bounding box center [30, 294] width 35 height 12
click at [140, 296] on button "Sous-titres" at bounding box center [147, 294] width 50 height 12
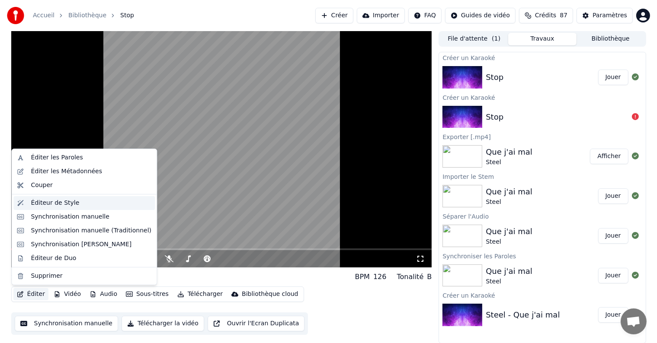
click at [52, 202] on div "Éditeur de Style" at bounding box center [55, 203] width 48 height 9
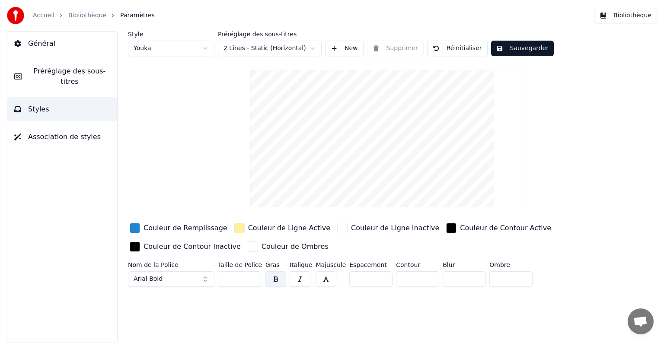
click at [49, 71] on span "Préréglage des sous-titres" at bounding box center [69, 76] width 81 height 21
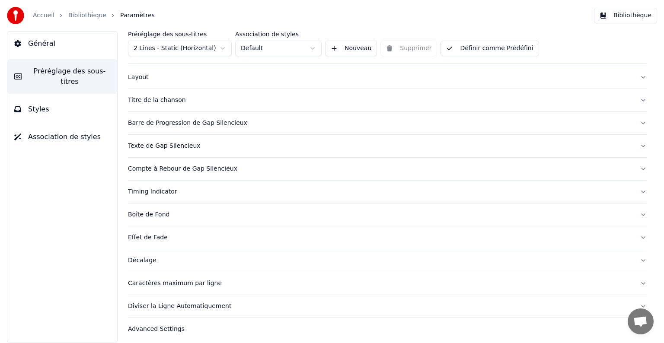
scroll to position [37, 0]
click at [148, 259] on div "Décalage" at bounding box center [380, 261] width 505 height 9
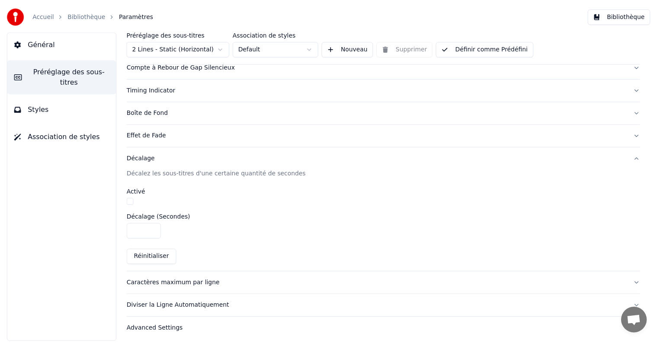
scroll to position [0, 0]
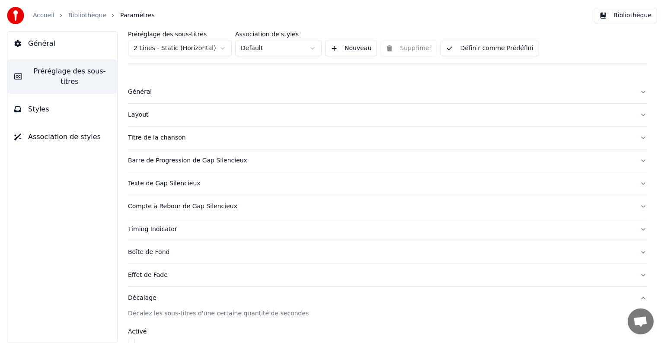
click at [51, 49] on button "Général" at bounding box center [62, 44] width 110 height 24
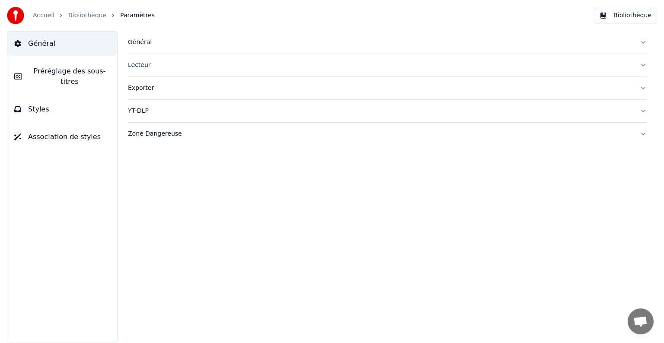
click at [615, 15] on button "Bibliothèque" at bounding box center [625, 16] width 63 height 16
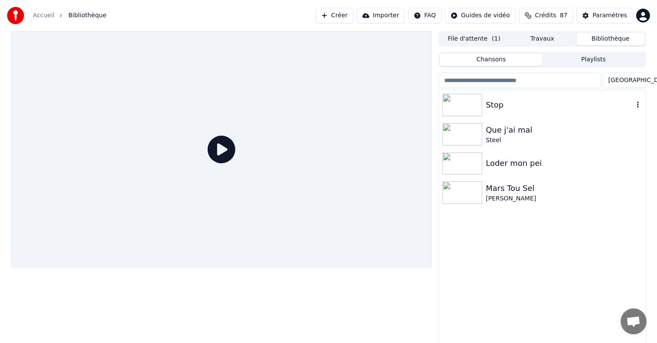
click at [470, 99] on img at bounding box center [462, 105] width 40 height 22
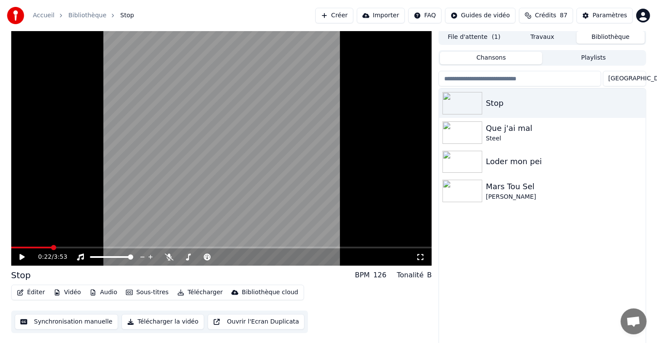
scroll to position [4, 0]
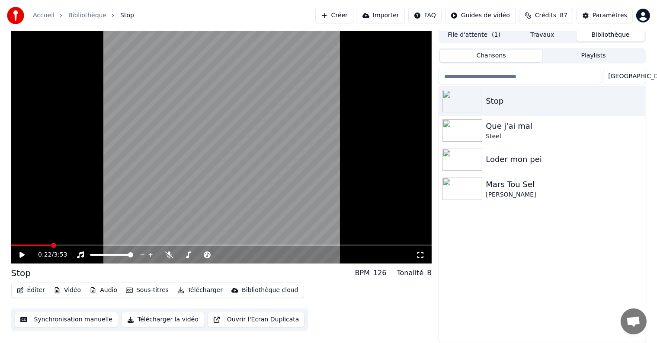
click at [41, 293] on button "Éditer" at bounding box center [30, 290] width 35 height 12
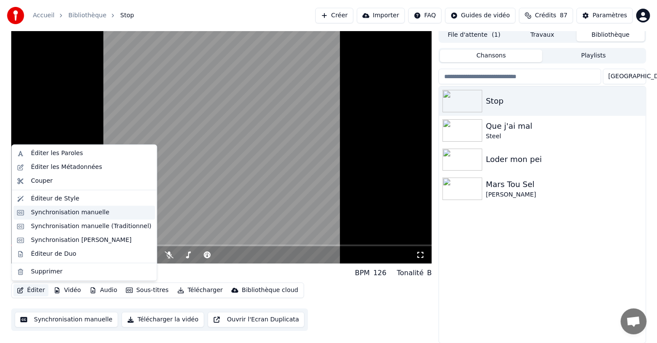
click at [59, 213] on div "Synchronisation manuelle" at bounding box center [70, 212] width 79 height 9
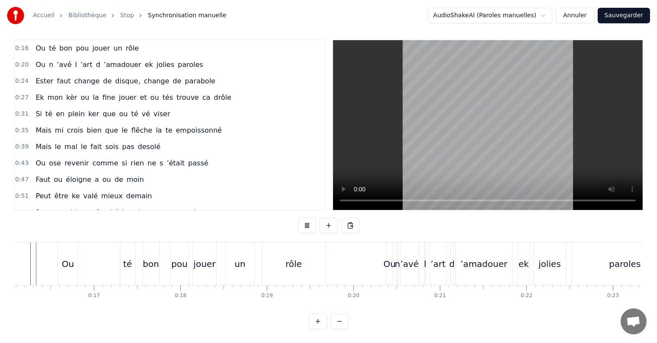
scroll to position [0, 1362]
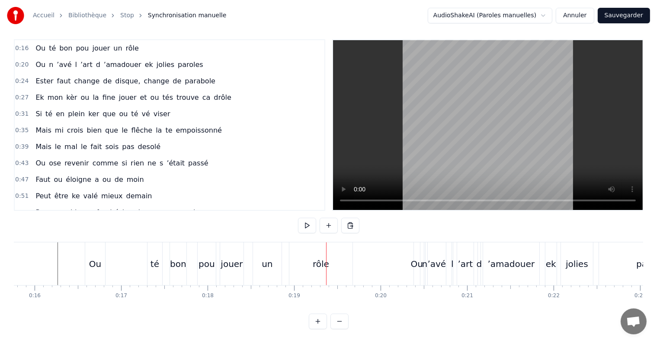
click at [419, 263] on div "Ou" at bounding box center [416, 263] width 7 height 43
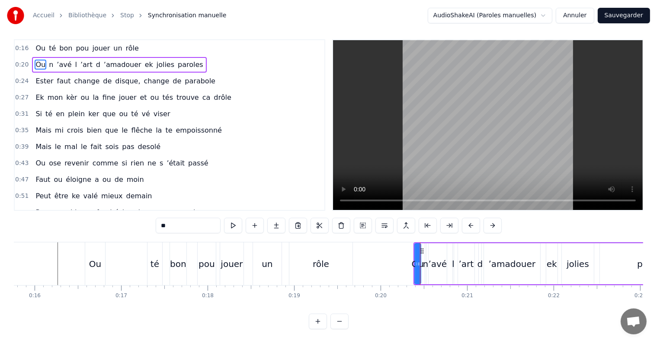
scroll to position [0, 0]
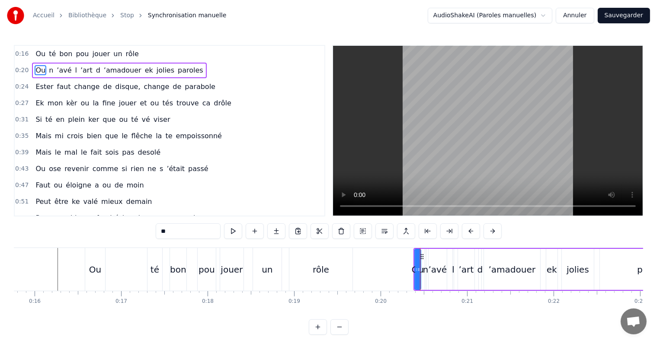
click at [418, 268] on icon at bounding box center [418, 269] width 3 height 7
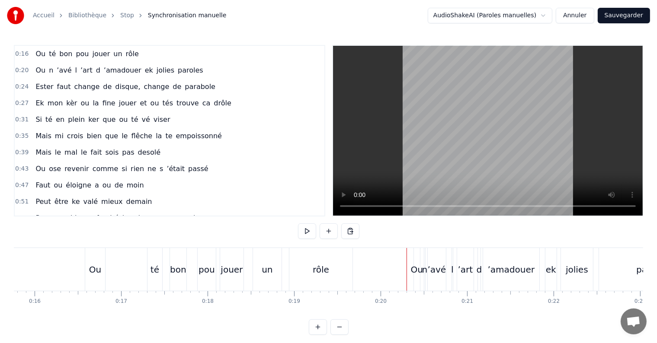
click at [412, 271] on div "Ou" at bounding box center [417, 269] width 12 height 13
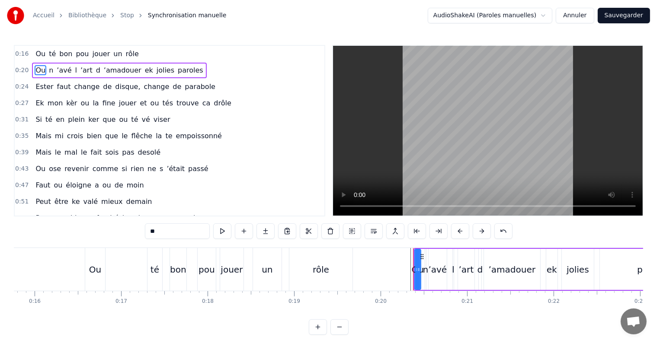
click at [435, 275] on div "ʼavé" at bounding box center [437, 269] width 19 height 13
click at [452, 275] on div "l" at bounding box center [453, 269] width 3 height 13
type input "*"
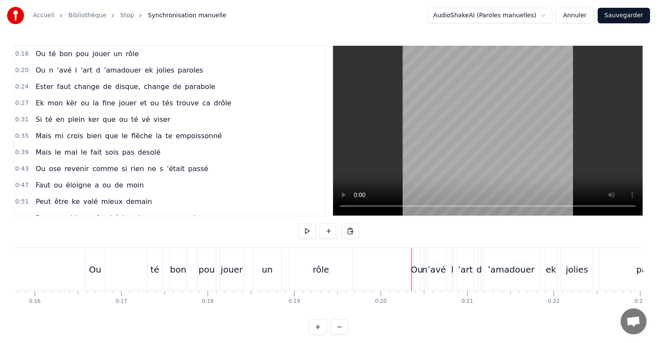
click at [416, 272] on div "Ou" at bounding box center [417, 269] width 12 height 13
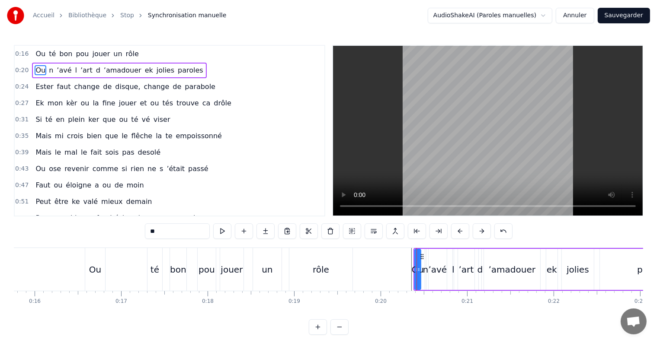
click at [323, 265] on div "rôle" at bounding box center [320, 269] width 16 height 13
type input "****"
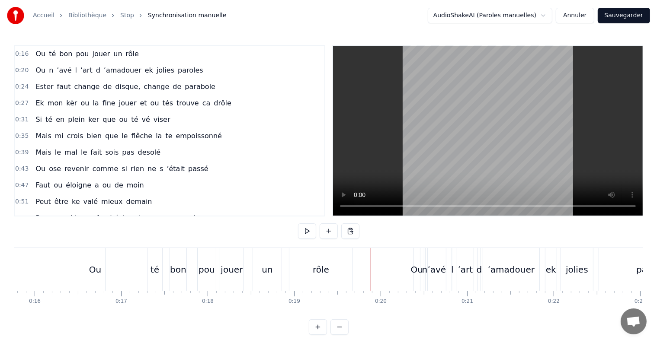
click at [413, 271] on div "Ou" at bounding box center [417, 269] width 12 height 13
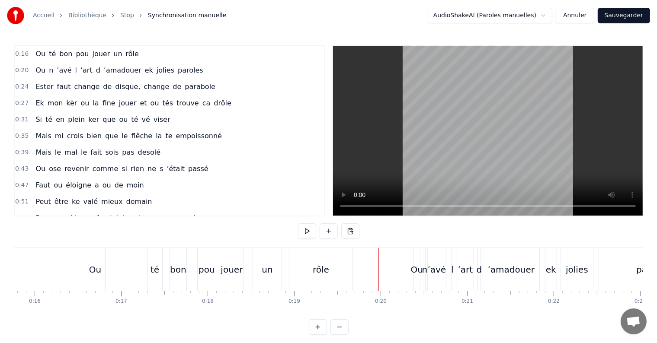
click at [339, 274] on div "rôle" at bounding box center [320, 269] width 63 height 43
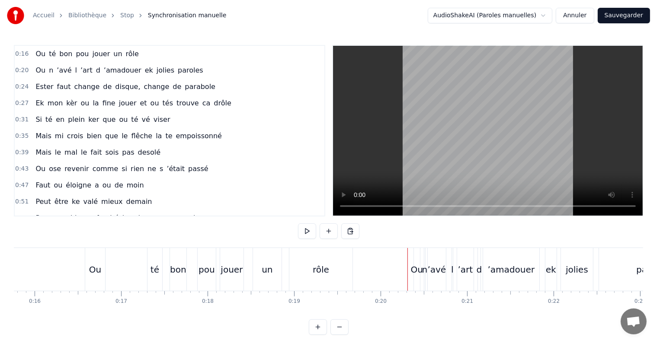
click at [413, 269] on div "Ou" at bounding box center [417, 269] width 12 height 13
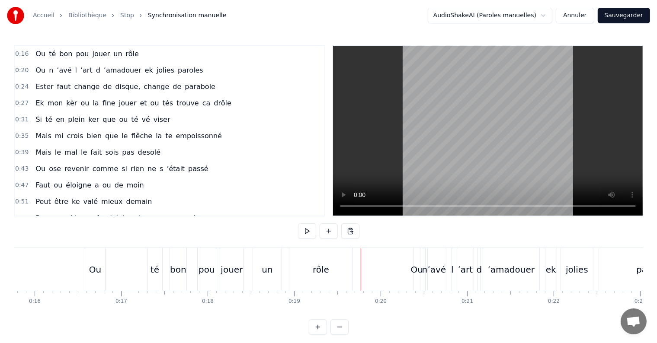
click at [422, 268] on div "n" at bounding box center [425, 269] width 6 height 13
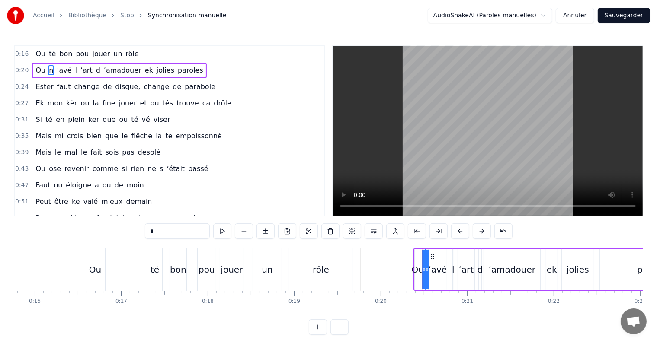
click at [411, 266] on div "Ou" at bounding box center [417, 269] width 12 height 13
click at [336, 276] on div "rôle" at bounding box center [320, 269] width 63 height 43
type input "****"
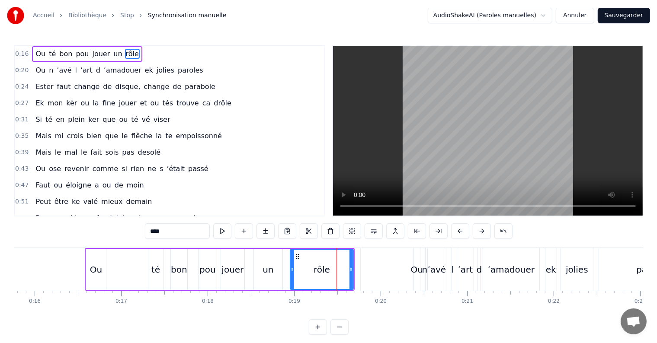
click at [420, 279] on div "Ou n ʼavé l ʼart d ʼamadouer ek jolies paroles" at bounding box center [560, 269] width 294 height 43
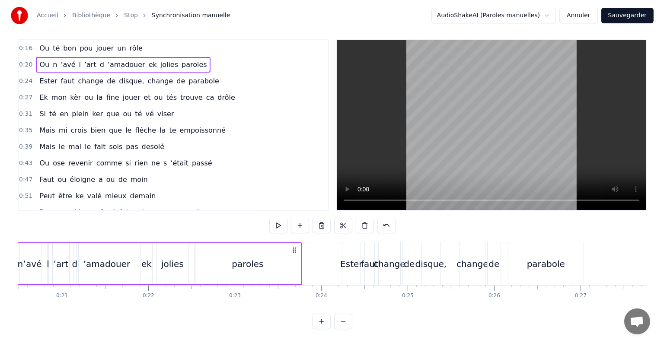
scroll to position [0, 1906]
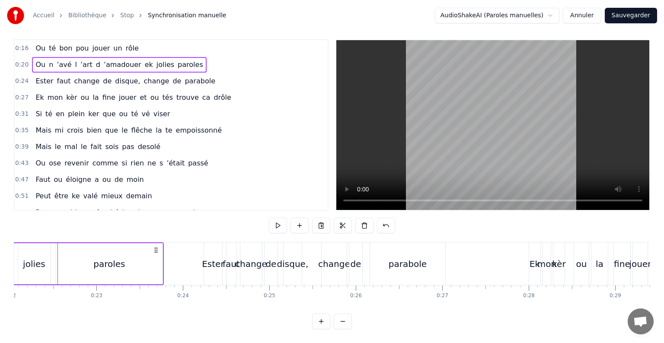
click at [540, 12] on html "Accueil Bibliothèque Stop Synchronisation manuelle AudioShakeAI (Paroles manuel…" at bounding box center [332, 168] width 664 height 349
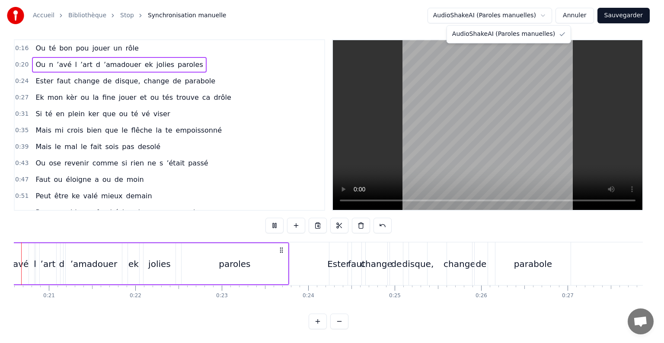
scroll to position [0, 1737]
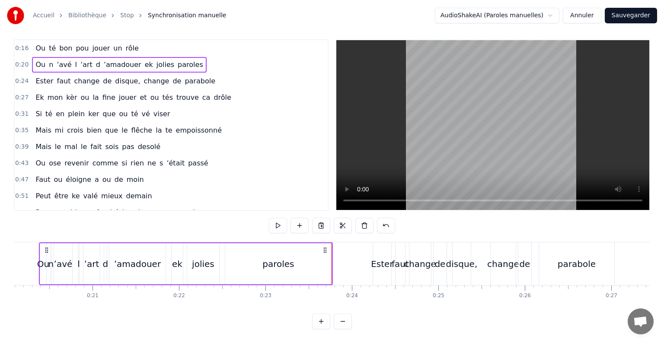
click at [359, 254] on html "Accueil Bibliothèque Stop Synchronisation manuelle AudioShakeAI (Paroles manuel…" at bounding box center [332, 168] width 664 height 349
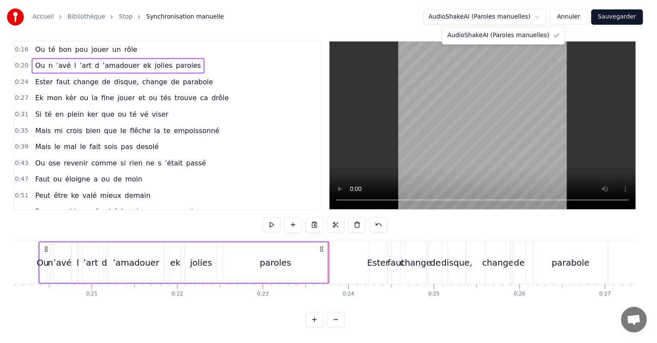
scroll to position [0, 1720]
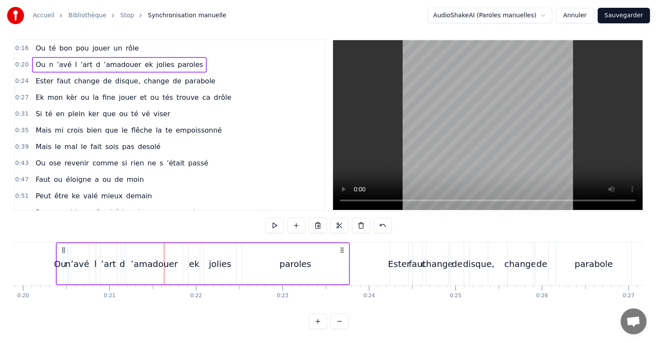
drag, startPoint x: 376, startPoint y: 311, endPoint x: 374, endPoint y: 304, distance: 6.6
click at [376, 310] on div "0:16 Ou té bon pou jouer un rôle 0:20 Ou n ʼavé l ʼart d ʼamadouer ek jolies pa…" at bounding box center [328, 184] width 629 height 290
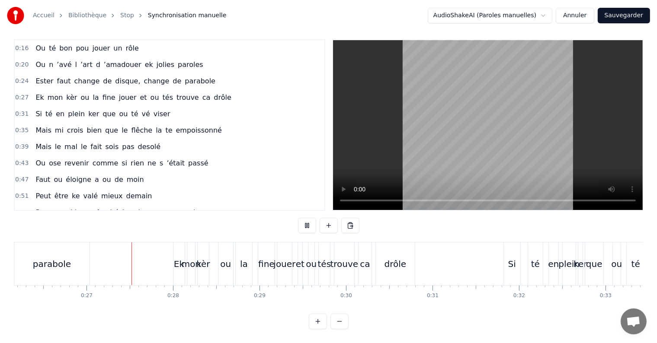
scroll to position [0, 2282]
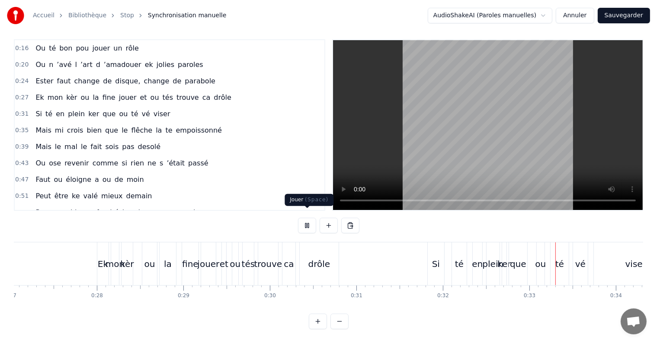
click at [307, 220] on button at bounding box center [307, 226] width 18 height 16
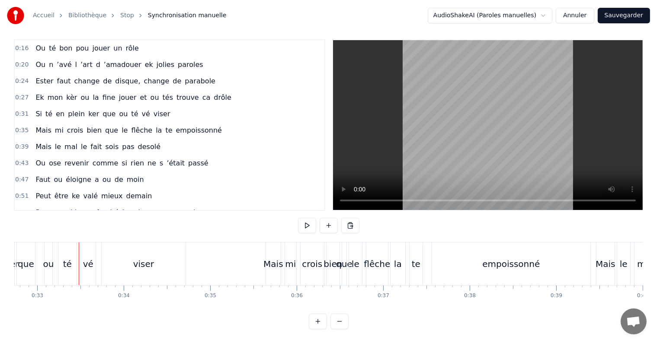
scroll to position [0, 2836]
click at [582, 18] on button "Annuler" at bounding box center [574, 16] width 38 height 16
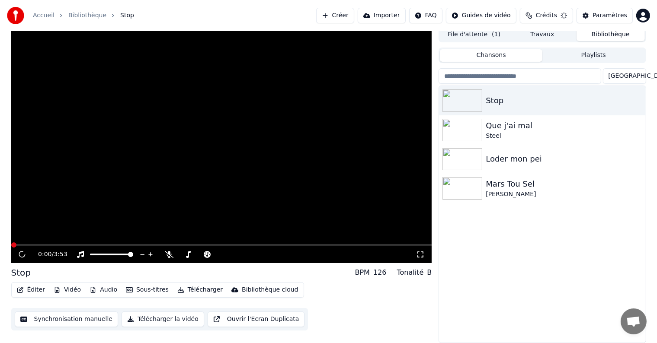
scroll to position [4, 0]
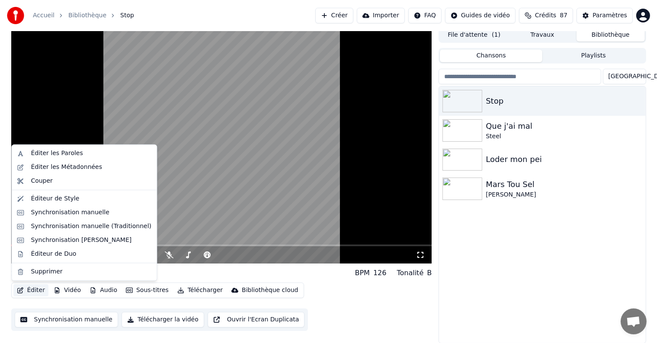
click at [40, 290] on button "Éditer" at bounding box center [30, 290] width 35 height 12
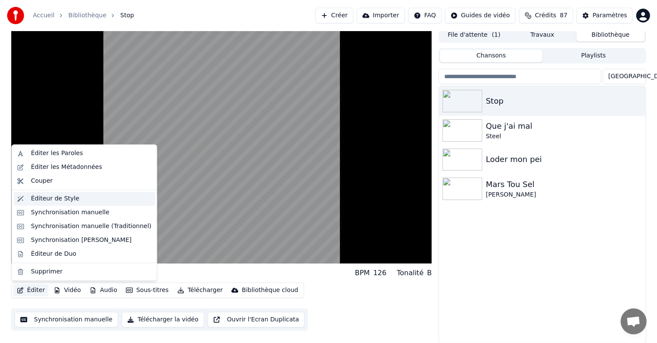
click at [57, 199] on div "Éditeur de Style" at bounding box center [55, 198] width 48 height 9
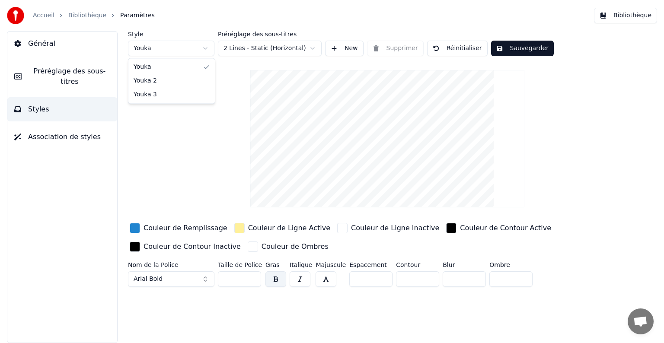
click at [210, 48] on html "Accueil Bibliothèque Paramètres Bibliothèque Général Préréglage des sous-titres…" at bounding box center [332, 171] width 664 height 343
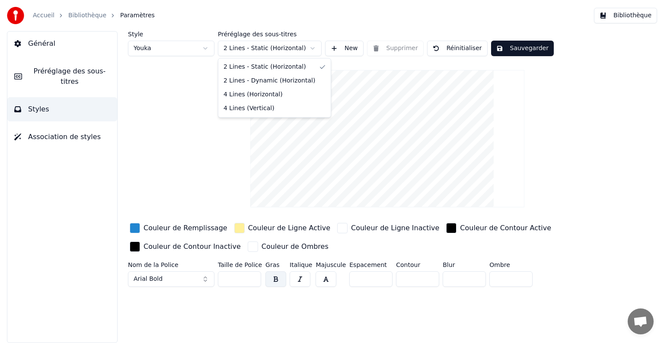
click at [285, 45] on html "Accueil Bibliothèque Paramètres Bibliothèque Général Préréglage des sous-titres…" at bounding box center [332, 171] width 664 height 343
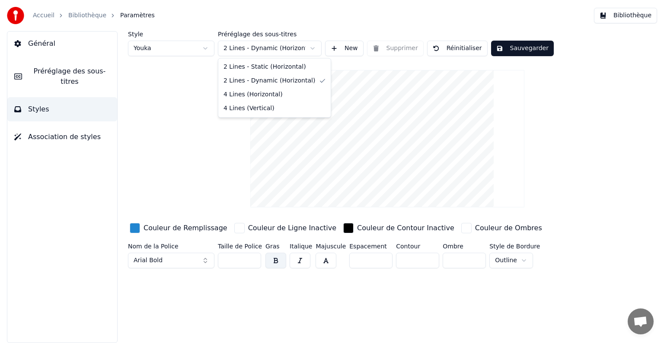
click at [254, 51] on html "Accueil Bibliothèque Paramètres Bibliothèque Général Préréglage des sous-titres…" at bounding box center [332, 171] width 664 height 343
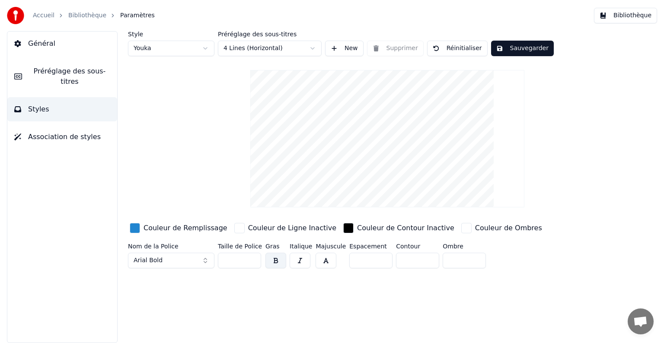
click at [504, 50] on button "Sauvegarder" at bounding box center [522, 49] width 63 height 16
click at [504, 50] on button "Terminé" at bounding box center [515, 49] width 48 height 16
click at [628, 12] on button "Bibliothèque" at bounding box center [625, 16] width 63 height 16
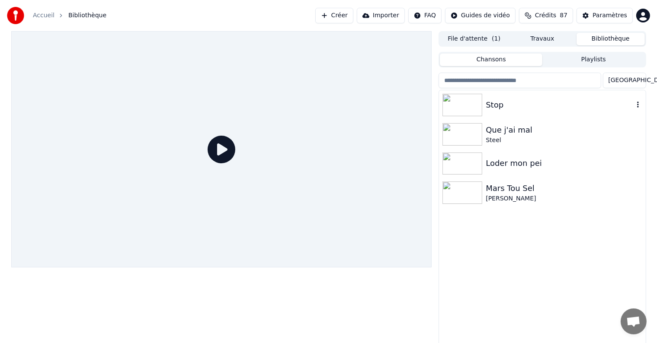
click at [484, 100] on div at bounding box center [463, 105] width 43 height 22
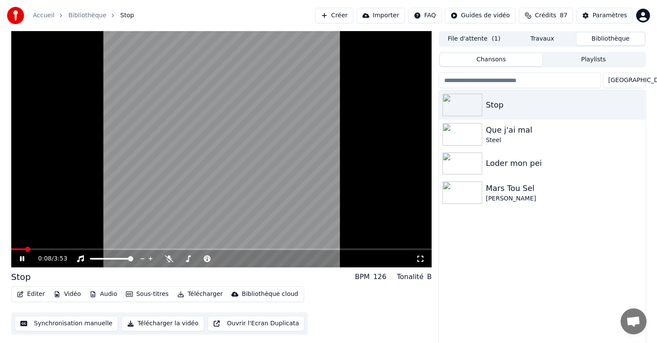
click at [26, 249] on span at bounding box center [221, 250] width 421 height 2
click at [29, 249] on span at bounding box center [27, 249] width 5 height 5
click at [136, 133] on video at bounding box center [221, 149] width 421 height 236
click at [593, 19] on button "Paramètres" at bounding box center [604, 16] width 56 height 16
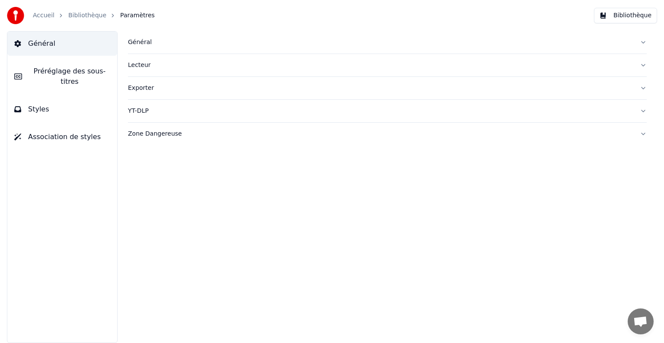
click at [45, 104] on span "Styles" at bounding box center [38, 109] width 21 height 10
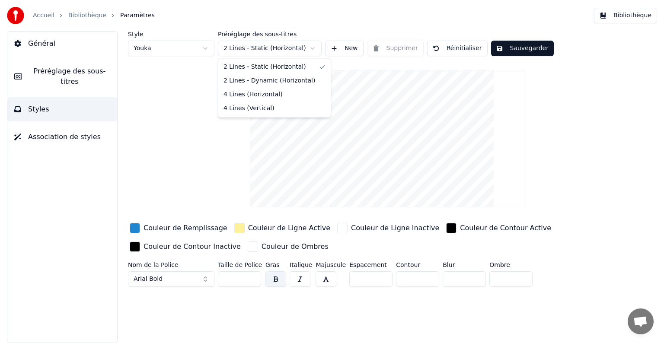
click at [245, 53] on html "Accueil Bibliothèque Paramètres Bibliothèque Général Préréglage des sous-titres…" at bounding box center [332, 171] width 664 height 343
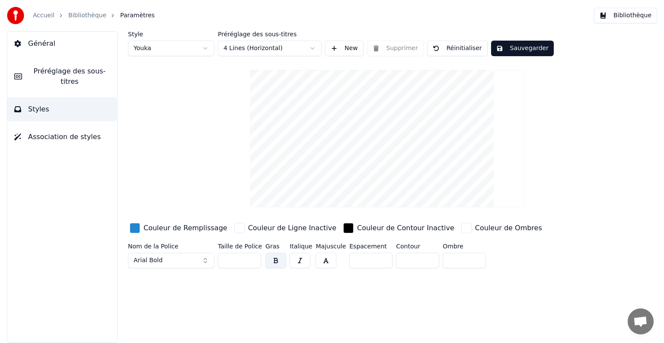
click at [500, 51] on button "Sauvegarder" at bounding box center [522, 49] width 63 height 16
click at [149, 87] on div "Style Youka Préréglage des sous-titres 4 Lines (Horizontal) New Supprimer Réini…" at bounding box center [387, 151] width 519 height 241
click at [81, 13] on link "Bibliothèque" at bounding box center [87, 15] width 38 height 9
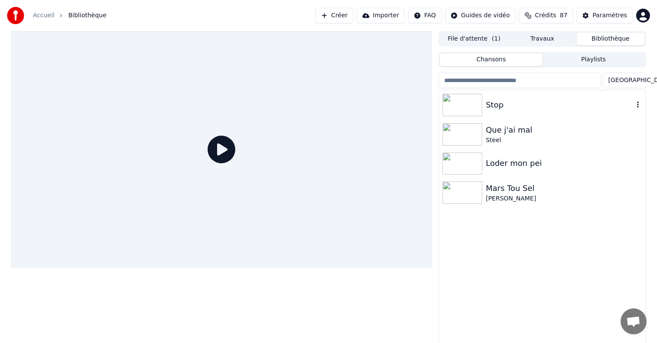
click at [460, 108] on img at bounding box center [462, 105] width 40 height 22
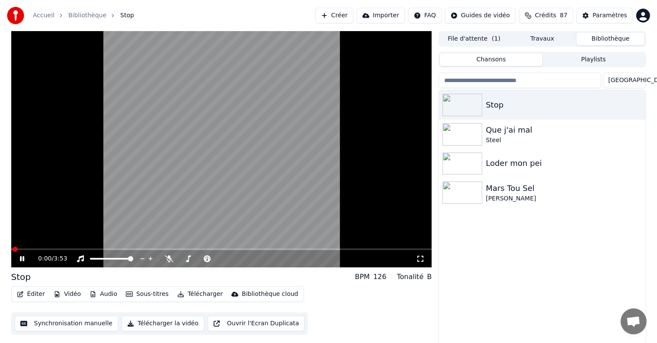
click at [25, 249] on span at bounding box center [221, 250] width 421 height 2
click at [40, 246] on video at bounding box center [221, 149] width 421 height 236
click at [57, 248] on video at bounding box center [221, 149] width 421 height 236
click at [48, 250] on span at bounding box center [221, 250] width 421 height 2
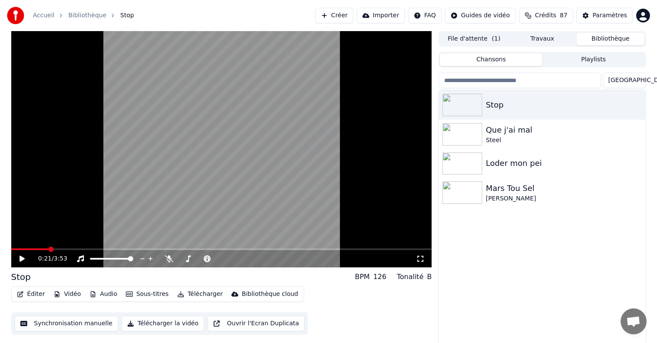
click at [18, 256] on icon at bounding box center [28, 258] width 20 height 7
click at [597, 17] on div "Paramètres" at bounding box center [609, 15] width 35 height 9
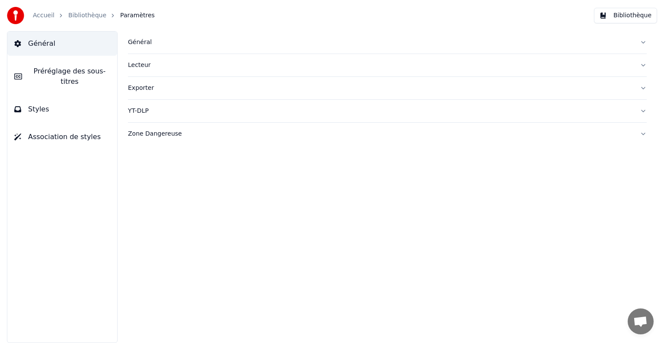
click at [48, 102] on button "Styles" at bounding box center [62, 109] width 110 height 24
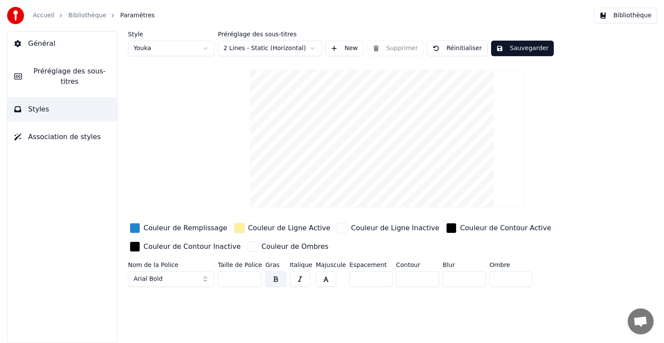
click at [334, 46] on button "New" at bounding box center [344, 49] width 38 height 16
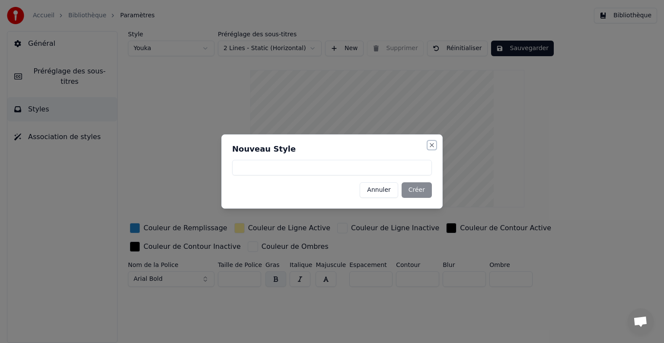
click at [430, 146] on button "Close" at bounding box center [431, 145] width 7 height 7
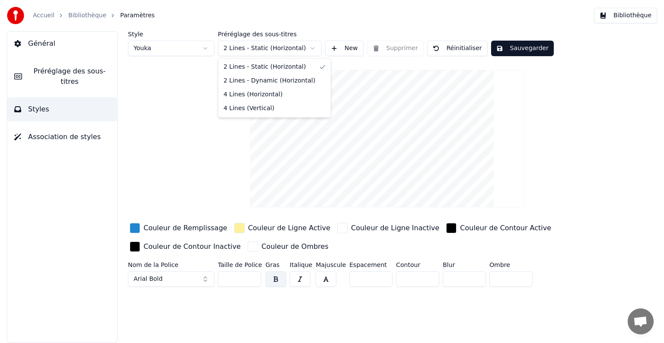
click at [283, 49] on html "Accueil Bibliothèque Paramètres Bibliothèque Général Préréglage des sous-titres…" at bounding box center [332, 171] width 664 height 343
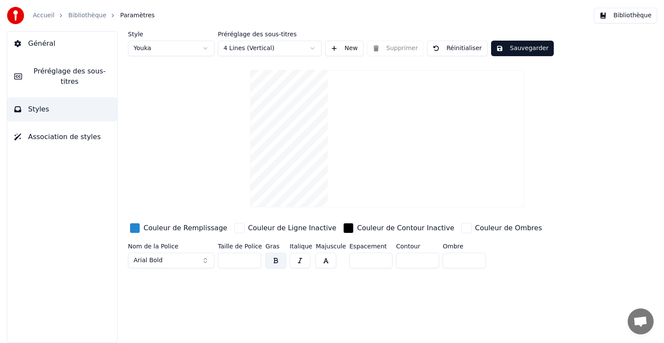
click at [253, 56] on div "Style Youka Préréglage des sous-titres 4 Lines (Vertical) New Supprimer Réiniti…" at bounding box center [387, 151] width 519 height 241
click at [254, 54] on html "Accueil Bibliothèque Paramètres Bibliothèque Général Préréglage des sous-titres…" at bounding box center [332, 171] width 664 height 343
click at [251, 261] on input "**" at bounding box center [239, 261] width 43 height 16
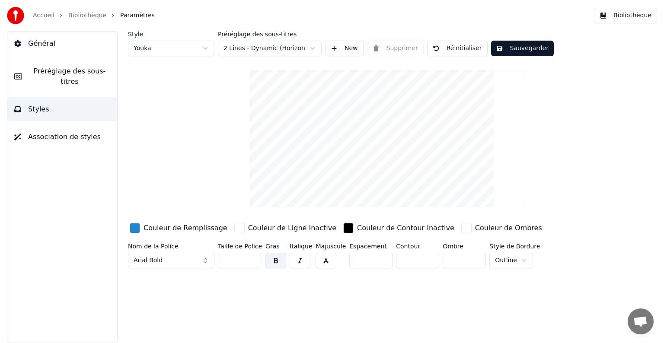
click at [251, 261] on input "**" at bounding box center [239, 261] width 43 height 16
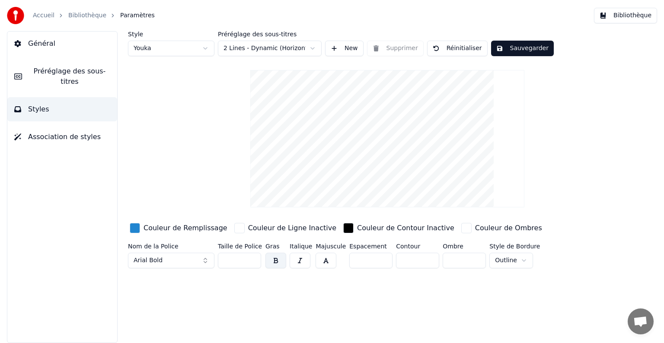
click at [251, 261] on input "**" at bounding box center [239, 261] width 43 height 16
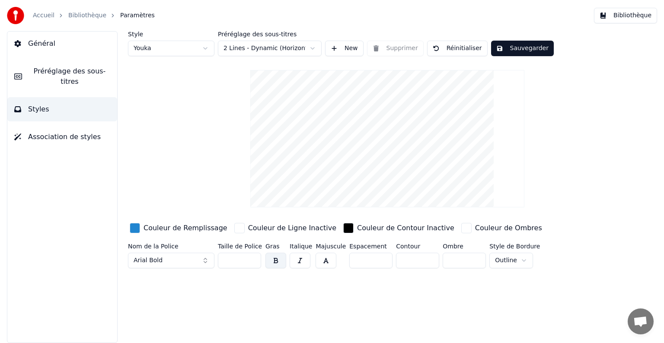
click at [251, 261] on input "**" at bounding box center [239, 261] width 43 height 16
type input "**"
click at [251, 261] on input "**" at bounding box center [239, 261] width 43 height 16
click at [500, 43] on button "Sauvegarder" at bounding box center [522, 49] width 63 height 16
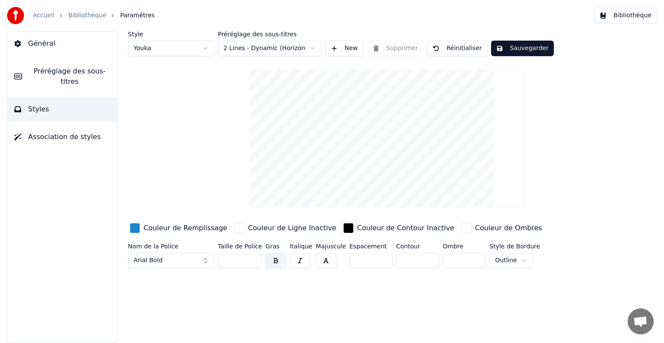
click at [635, 10] on button "Bibliothèque" at bounding box center [625, 16] width 63 height 16
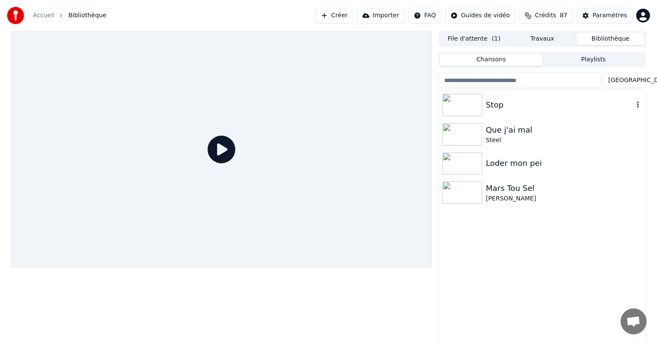
click at [502, 103] on div "Stop" at bounding box center [558, 105] width 147 height 12
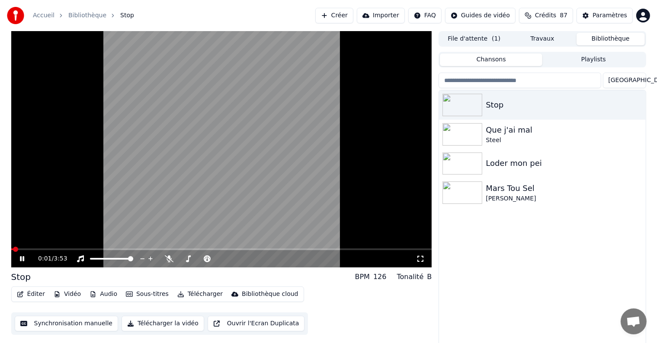
click at [22, 251] on div "0:01 / 3:53" at bounding box center [221, 258] width 421 height 17
click at [22, 256] on icon at bounding box center [28, 258] width 20 height 7
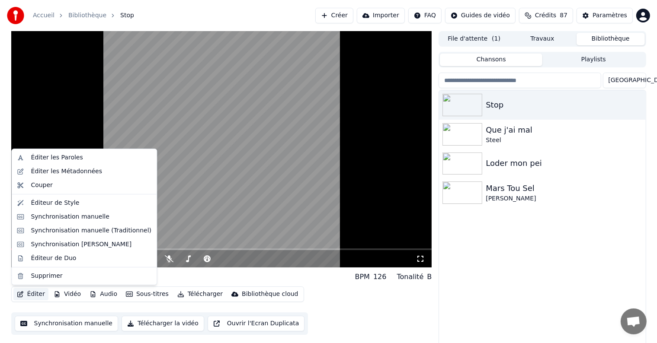
click at [30, 295] on button "Éditer" at bounding box center [30, 294] width 35 height 12
click at [51, 157] on div "Éditer les Paroles" at bounding box center [57, 157] width 52 height 9
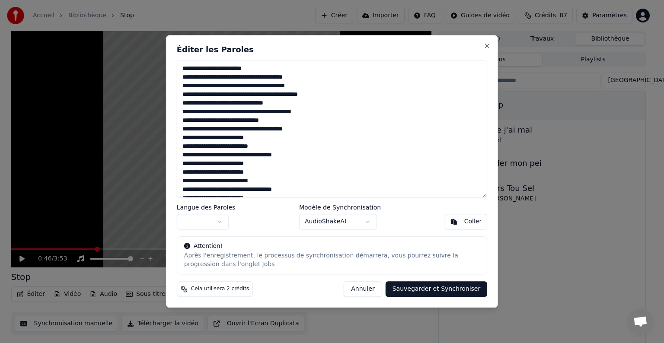
click at [218, 121] on textarea at bounding box center [332, 129] width 310 height 137
click at [278, 112] on textarea at bounding box center [332, 129] width 310 height 137
click at [374, 289] on button "Annuler" at bounding box center [363, 290] width 38 height 16
type textarea "**********"
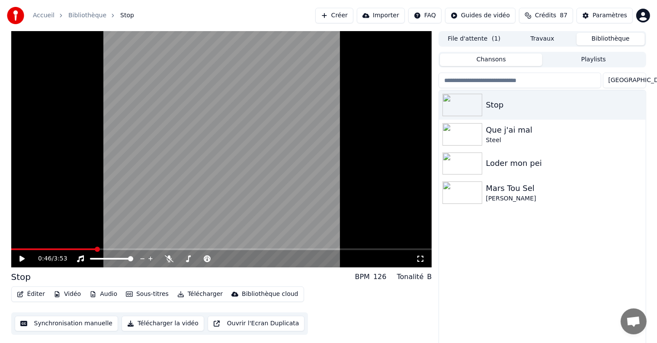
click at [67, 325] on button "Synchronisation manuelle" at bounding box center [67, 324] width 104 height 16
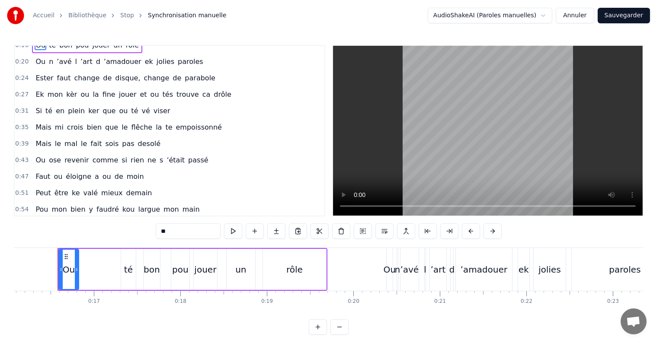
scroll to position [9, 0]
click at [104, 139] on span "sois" at bounding box center [111, 144] width 15 height 10
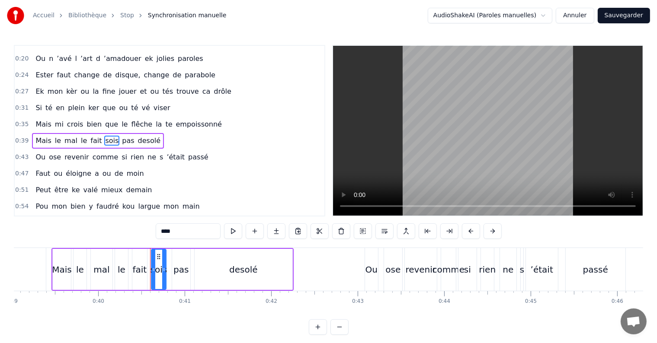
scroll to position [0, 3367]
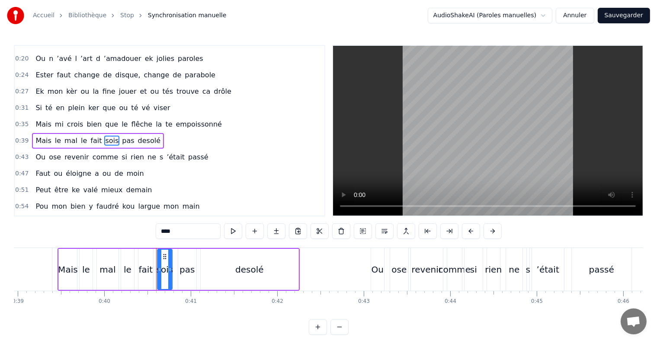
click at [128, 265] on div "le" at bounding box center [128, 269] width 8 height 13
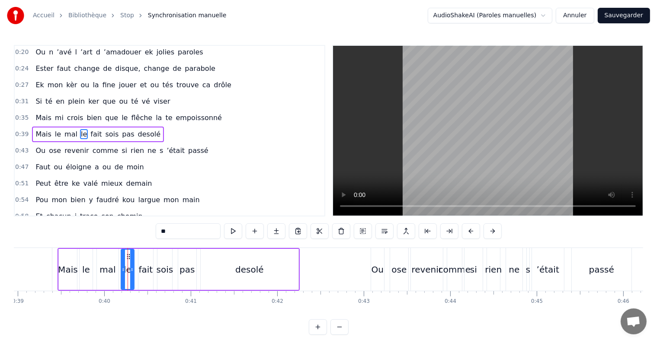
click at [173, 233] on input "**" at bounding box center [188, 231] width 65 height 16
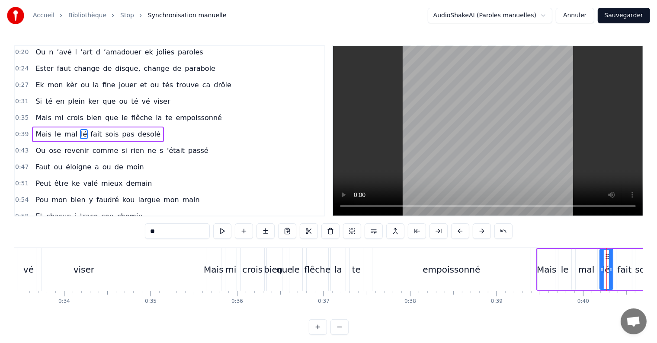
scroll to position [0, 2888]
click at [356, 271] on div "te" at bounding box center [356, 269] width 9 height 13
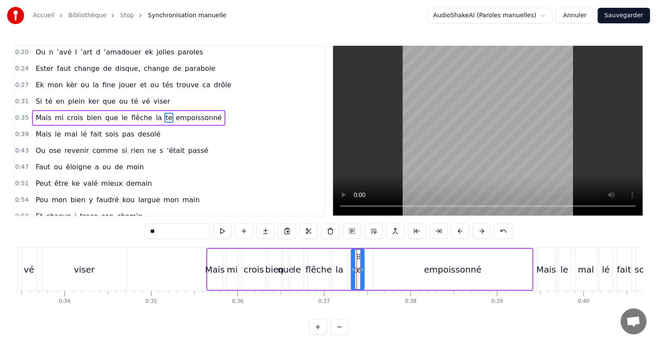
scroll to position [2, 0]
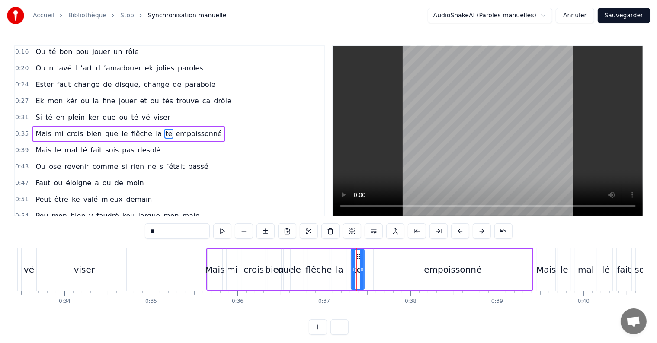
click at [164, 232] on input "**" at bounding box center [177, 231] width 65 height 16
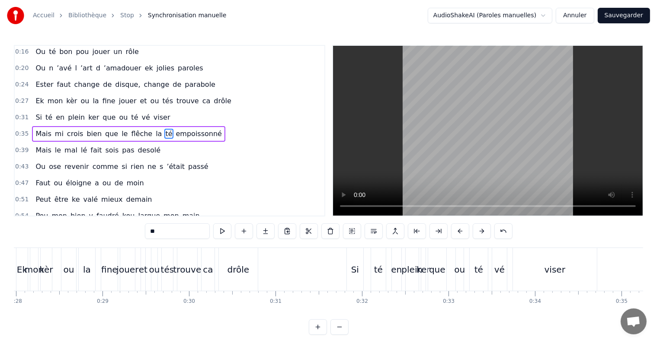
scroll to position [0, 2418]
click at [172, 270] on div "tés" at bounding box center [167, 269] width 13 height 13
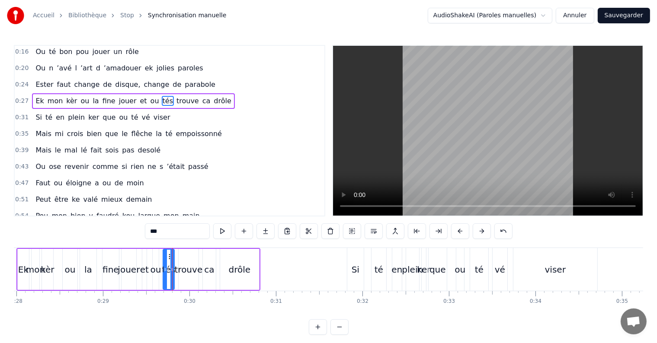
scroll to position [0, 0]
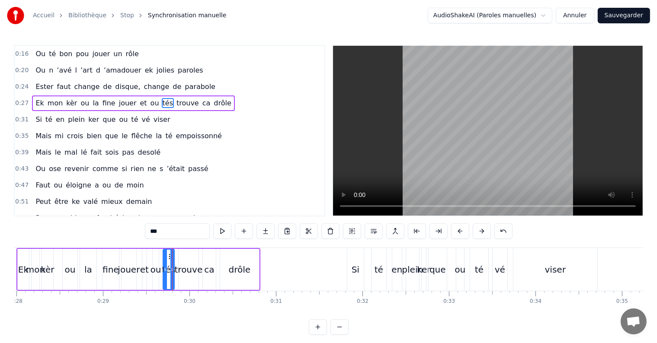
click at [168, 235] on input "***" at bounding box center [177, 231] width 65 height 16
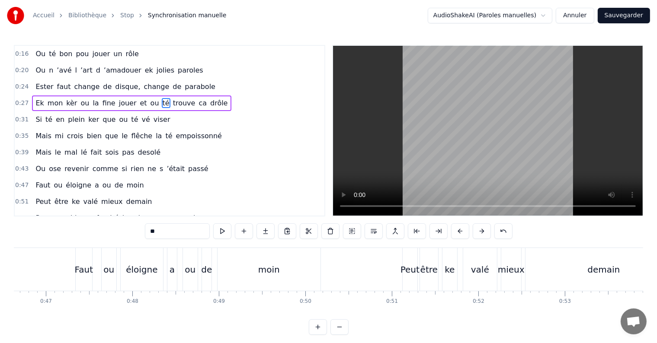
scroll to position [0, 4032]
type input "**"
click at [618, 17] on button "Sauvegarder" at bounding box center [623, 16] width 52 height 16
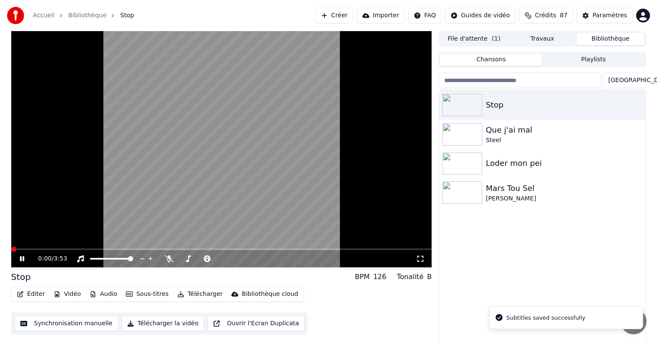
click at [148, 132] on video at bounding box center [221, 149] width 421 height 236
click at [69, 202] on video at bounding box center [221, 149] width 421 height 236
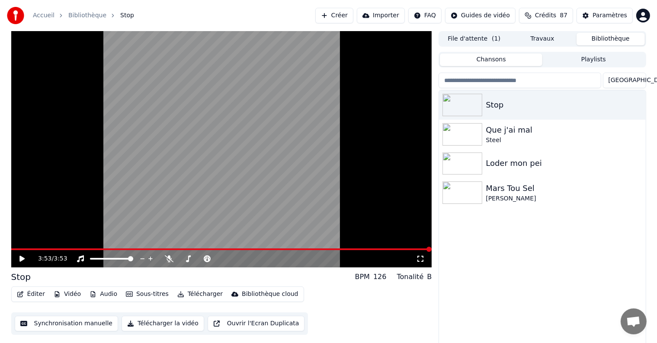
click at [481, 296] on div "Stop Que j'ai mal Steel Loder mon pei Mars Tou Sel [PERSON_NAME]" at bounding box center [542, 218] width 206 height 257
